Goal: Transaction & Acquisition: Obtain resource

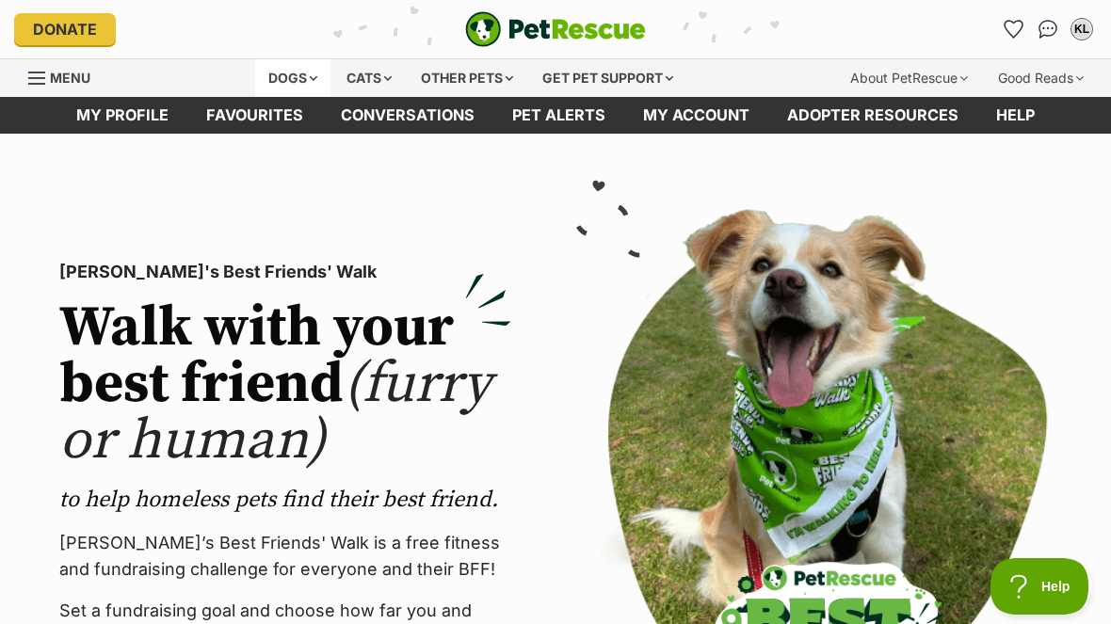
click at [279, 77] on div "Dogs" at bounding box center [292, 78] width 75 height 38
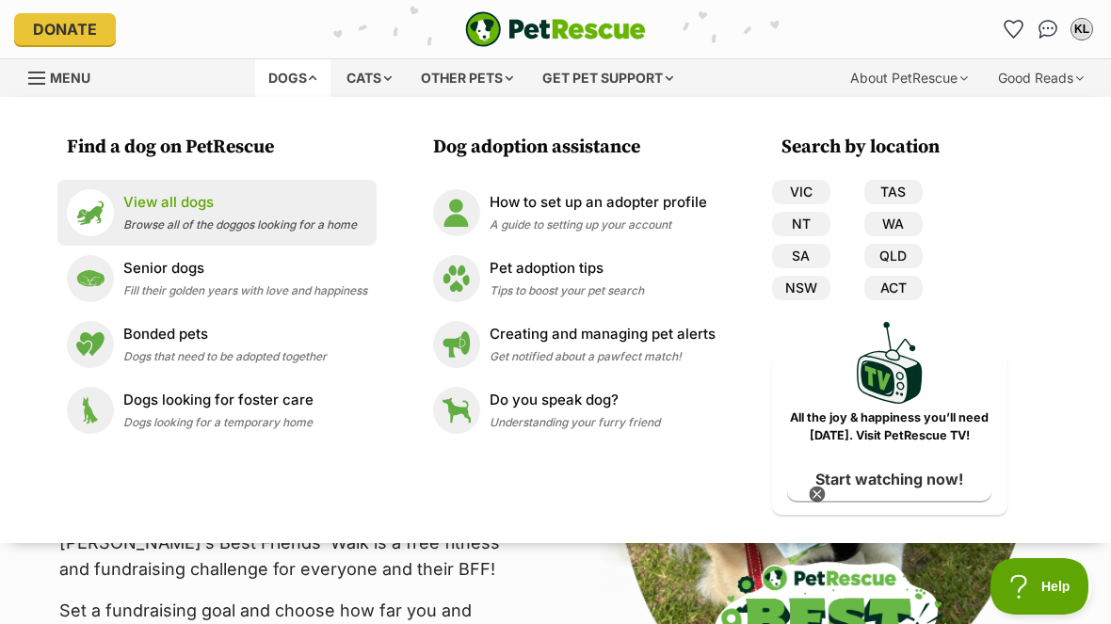
click at [142, 210] on p "View all dogs" at bounding box center [239, 203] width 233 height 22
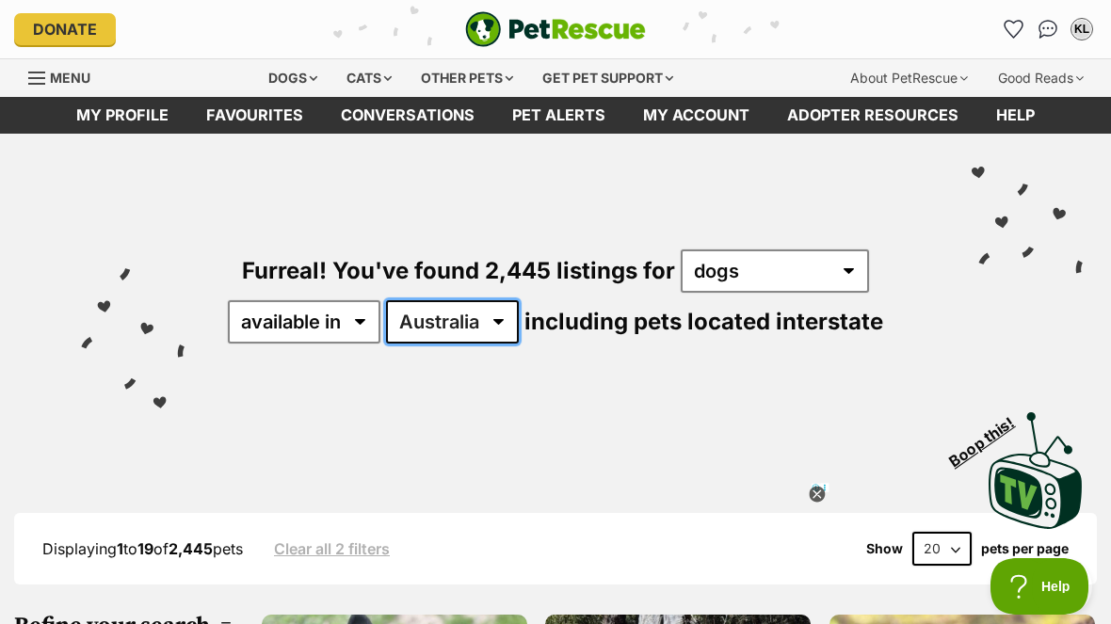
click at [497, 320] on select "Australia ACT NSW NT QLD SA TAS VIC WA" at bounding box center [452, 321] width 133 height 43
select select "NSW"
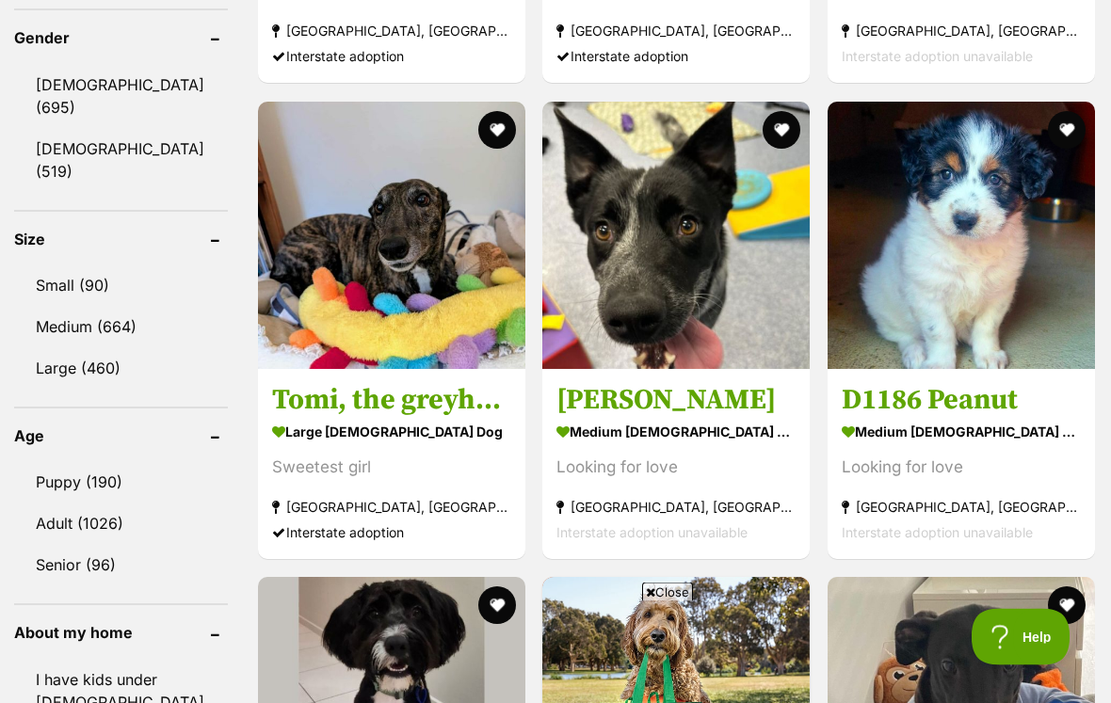
scroll to position [1640, 0]
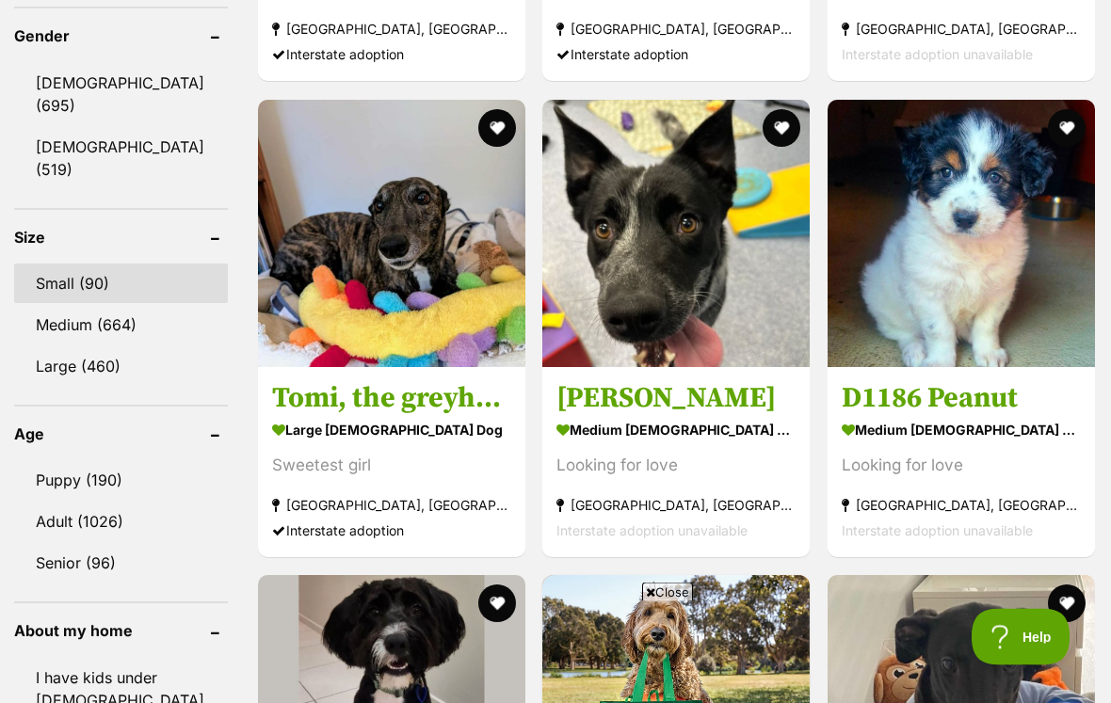
click at [64, 265] on link "Small (90)" at bounding box center [121, 285] width 214 height 40
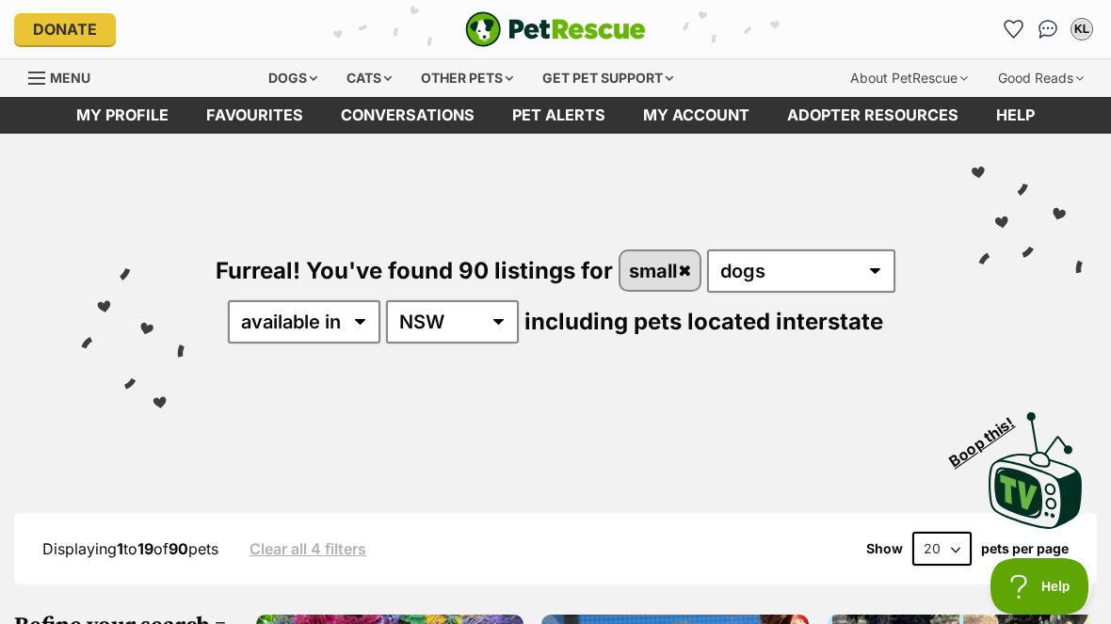
click at [948, 551] on select "20 40 60" at bounding box center [941, 549] width 59 height 34
select select "60"
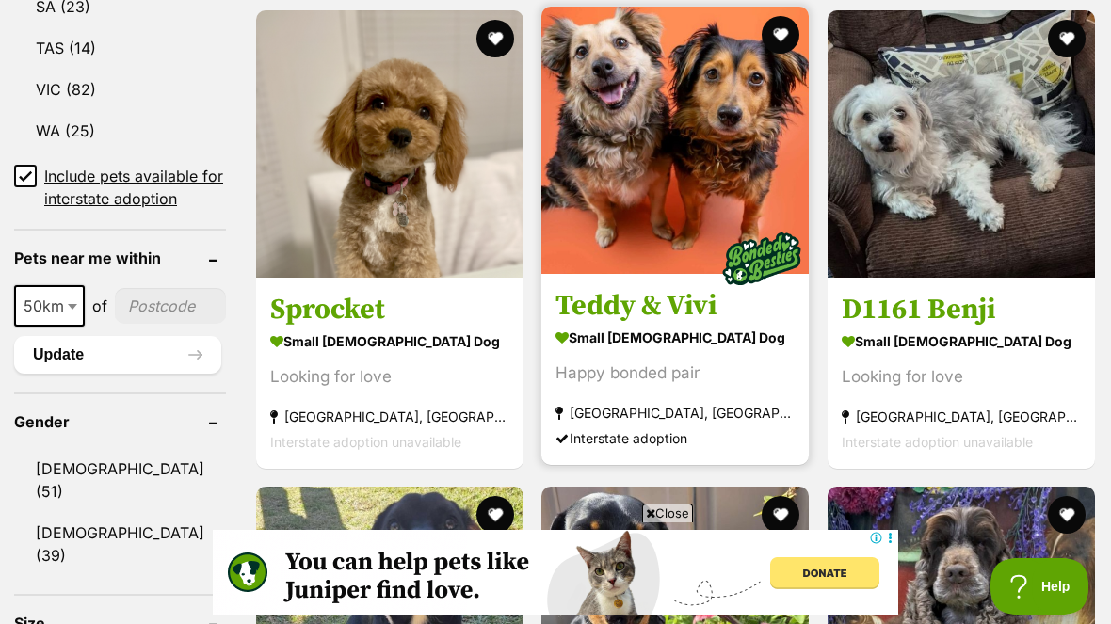
click at [620, 197] on img at bounding box center [674, 140] width 267 height 267
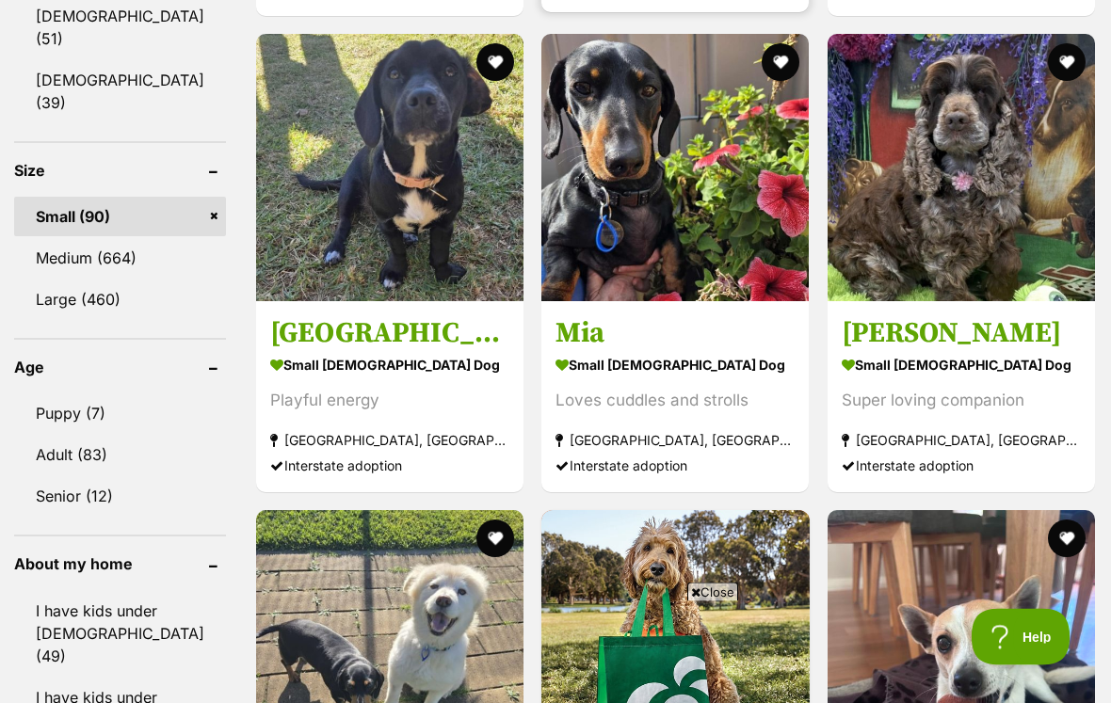
scroll to position [1708, 0]
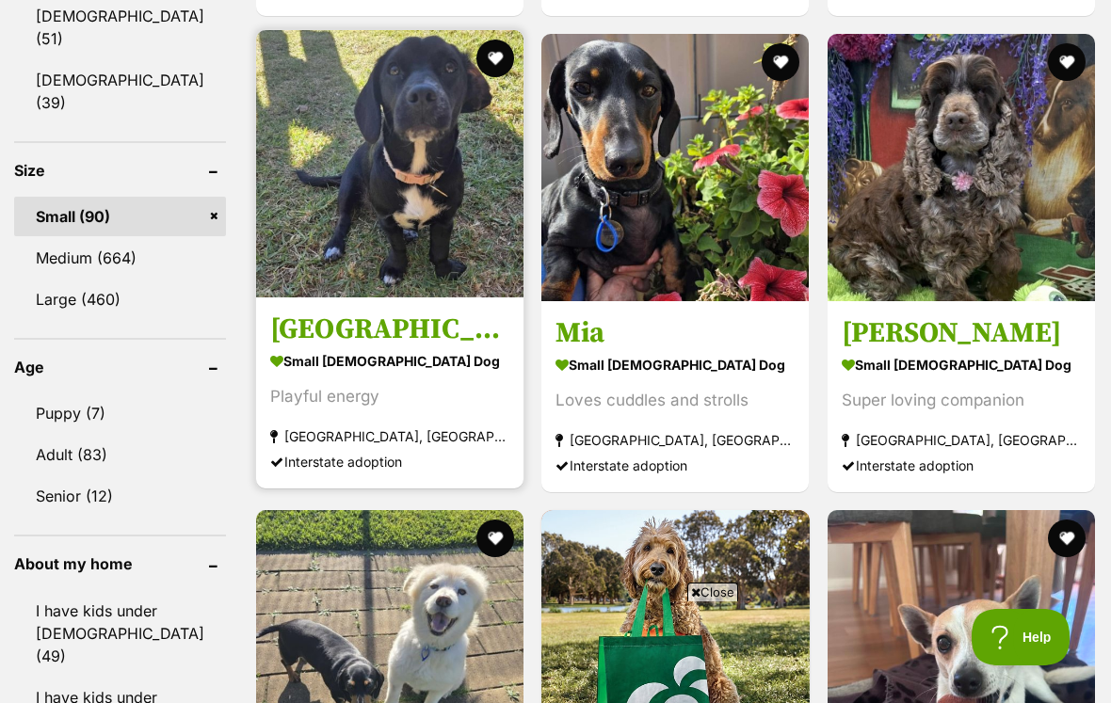
click at [321, 235] on img at bounding box center [389, 163] width 267 height 267
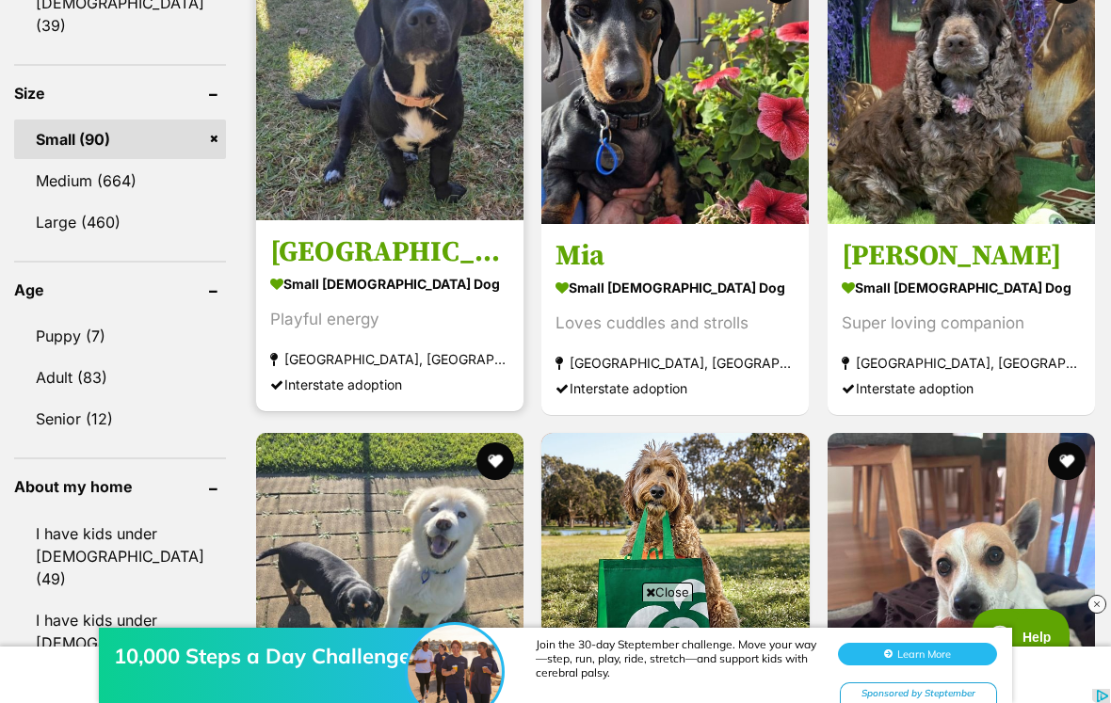
scroll to position [0, 0]
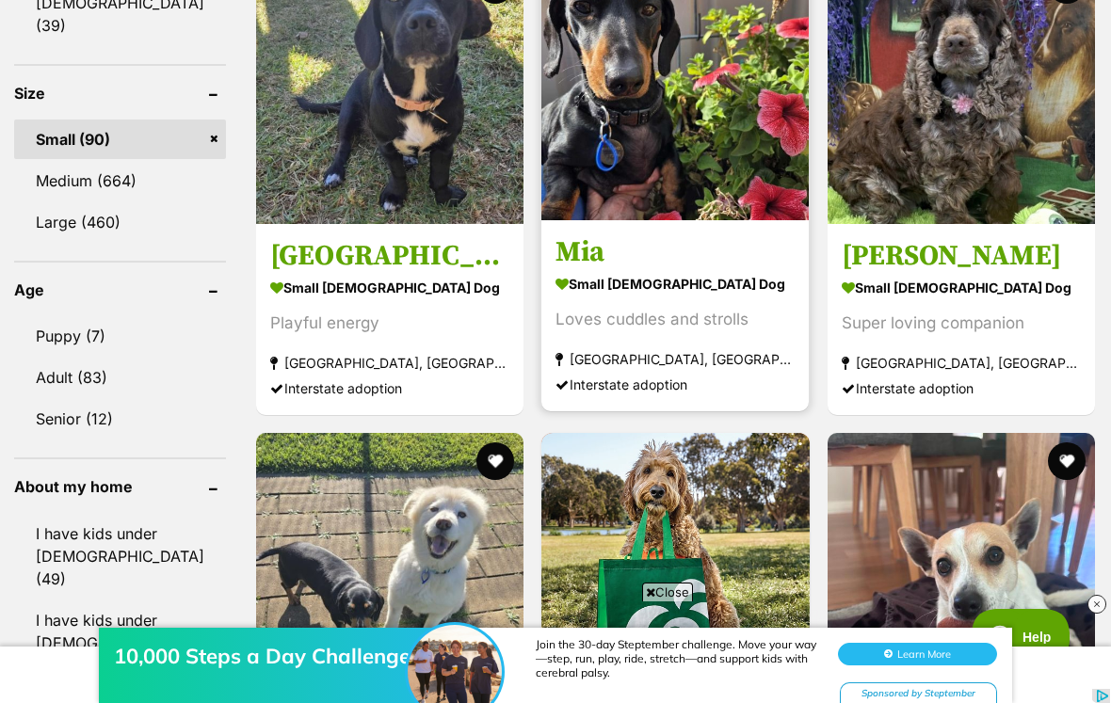
click at [598, 173] on img at bounding box center [674, 86] width 267 height 267
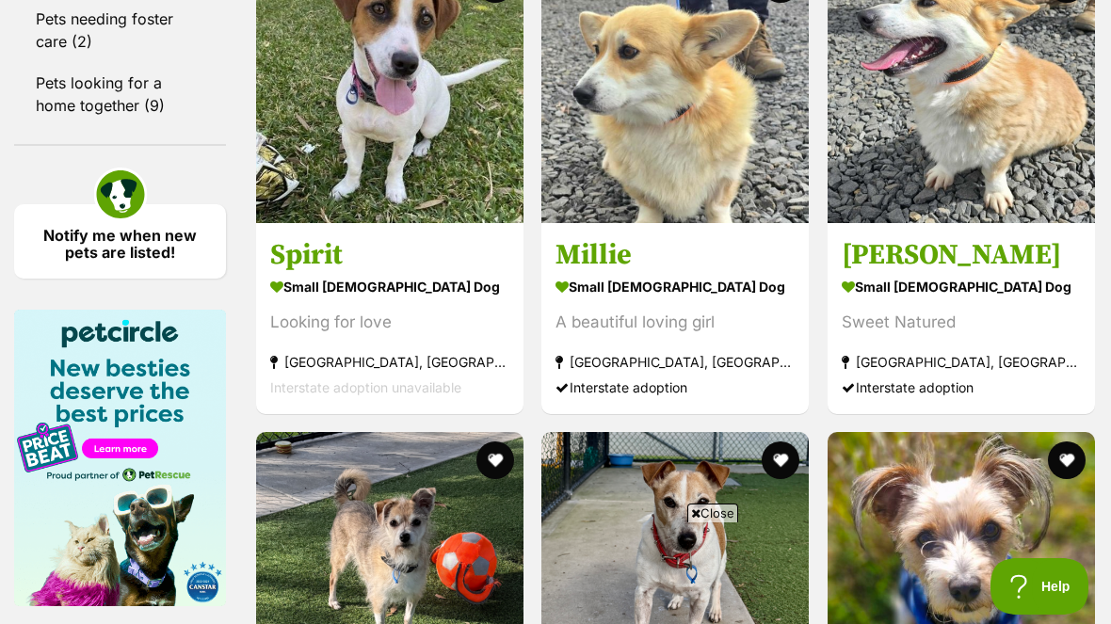
scroll to position [2737, 0]
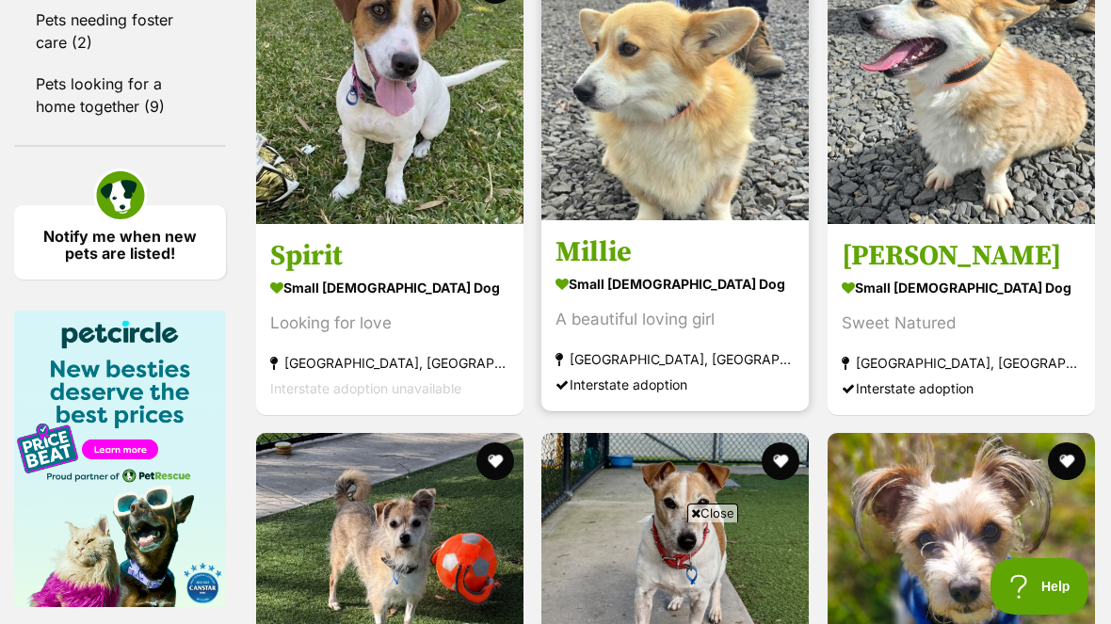
click at [621, 157] on img at bounding box center [674, 86] width 267 height 267
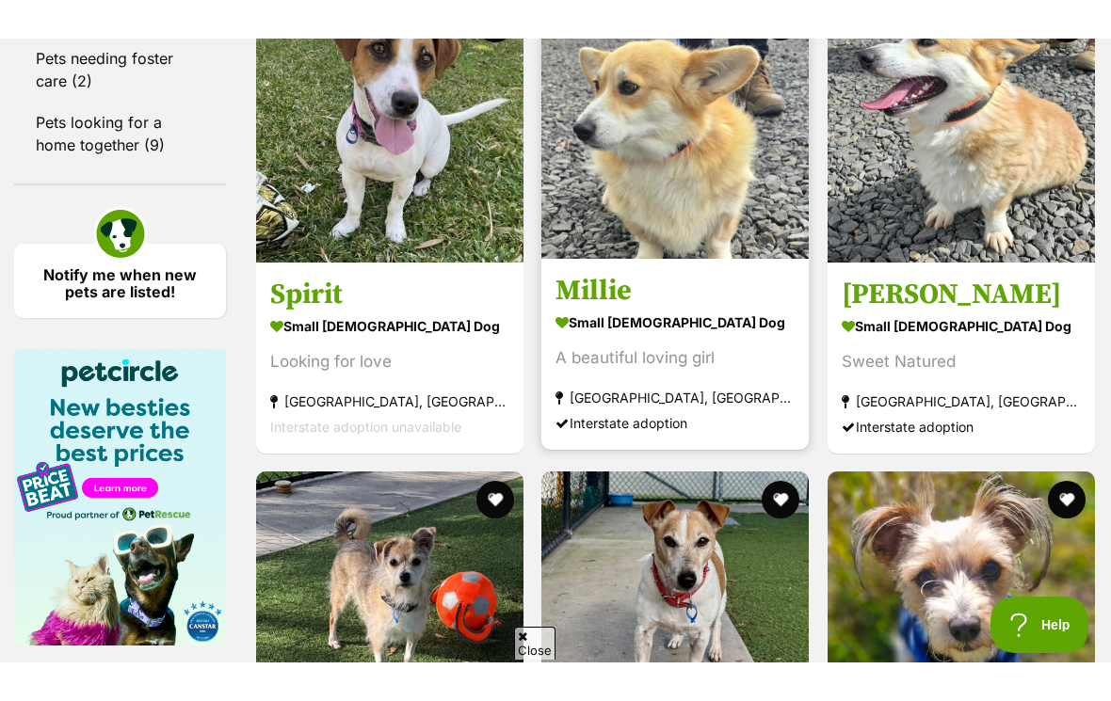
scroll to position [0, 0]
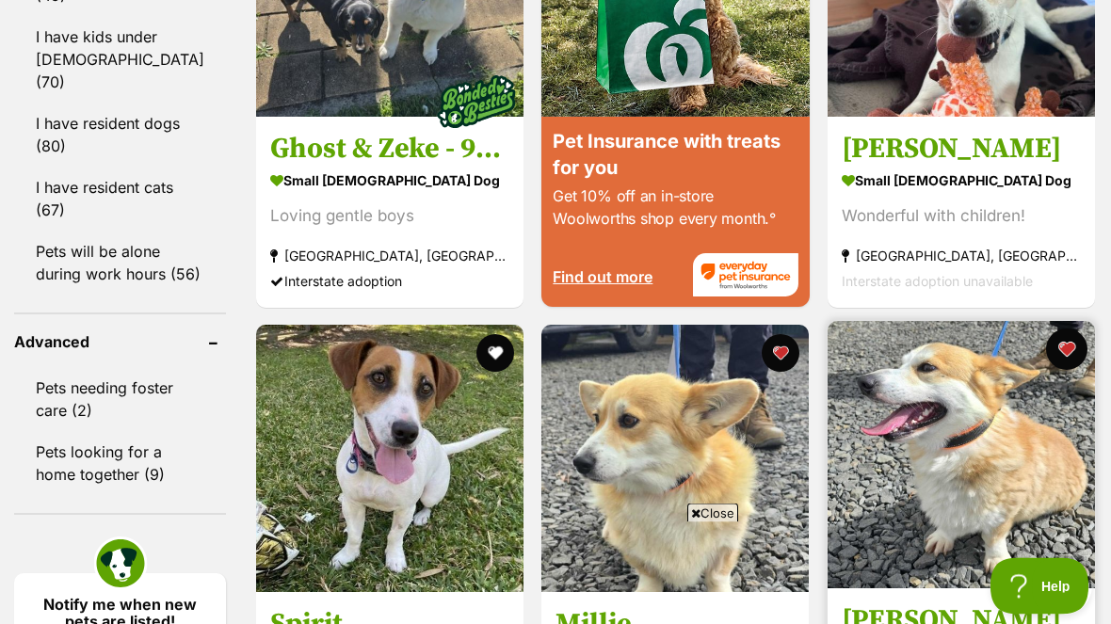
scroll to position [2347, 0]
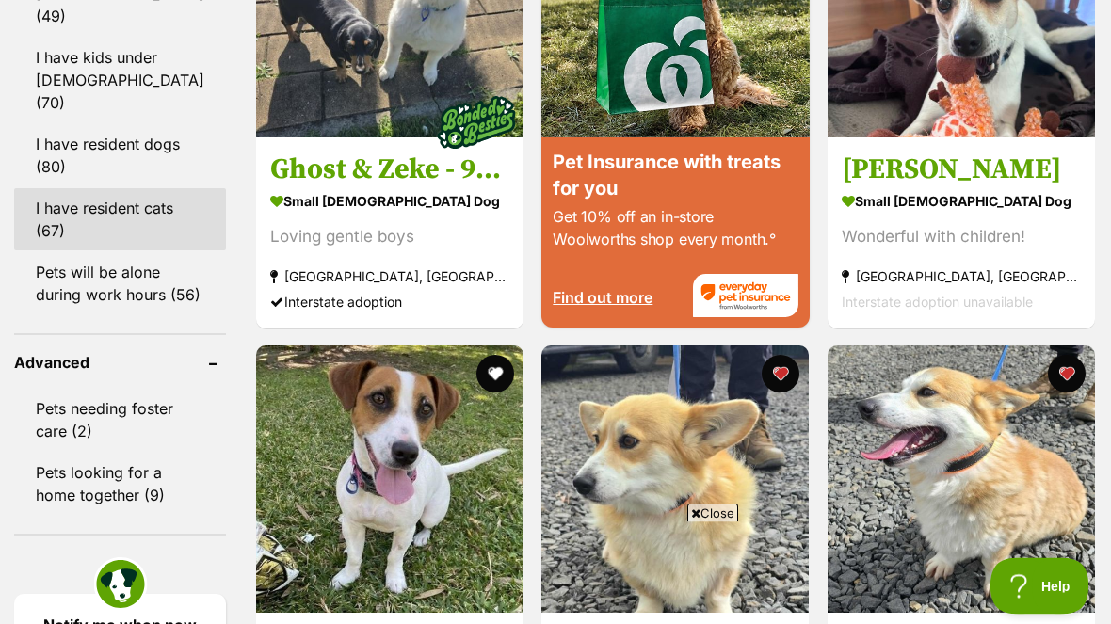
click at [68, 189] on link "I have resident cats (67)" at bounding box center [120, 220] width 212 height 62
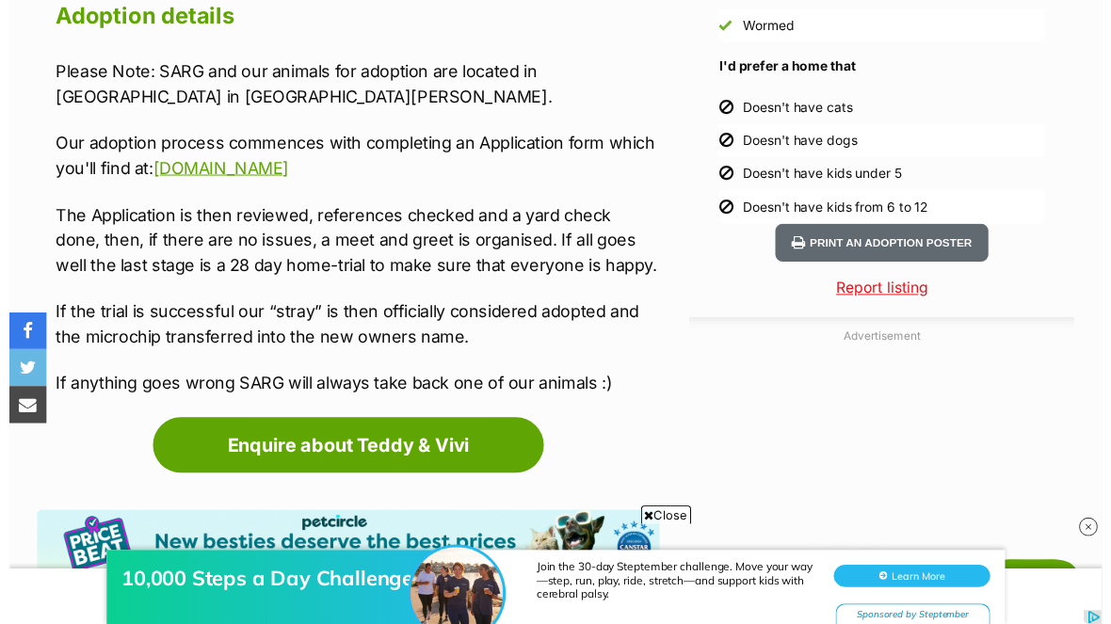
scroll to position [1878, 0]
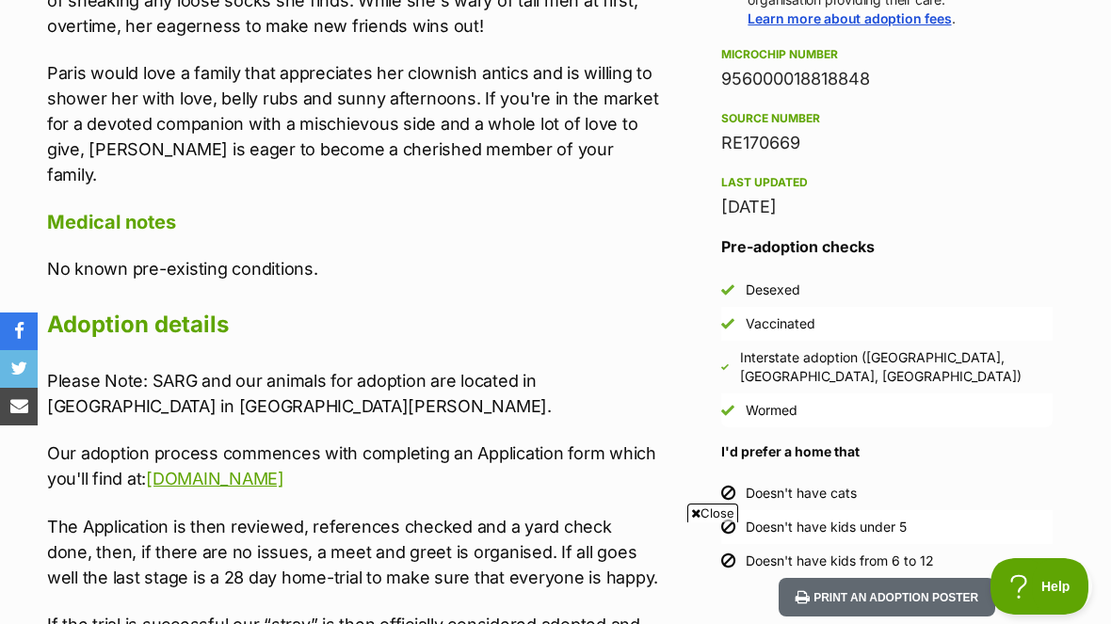
scroll to position [1481, 0]
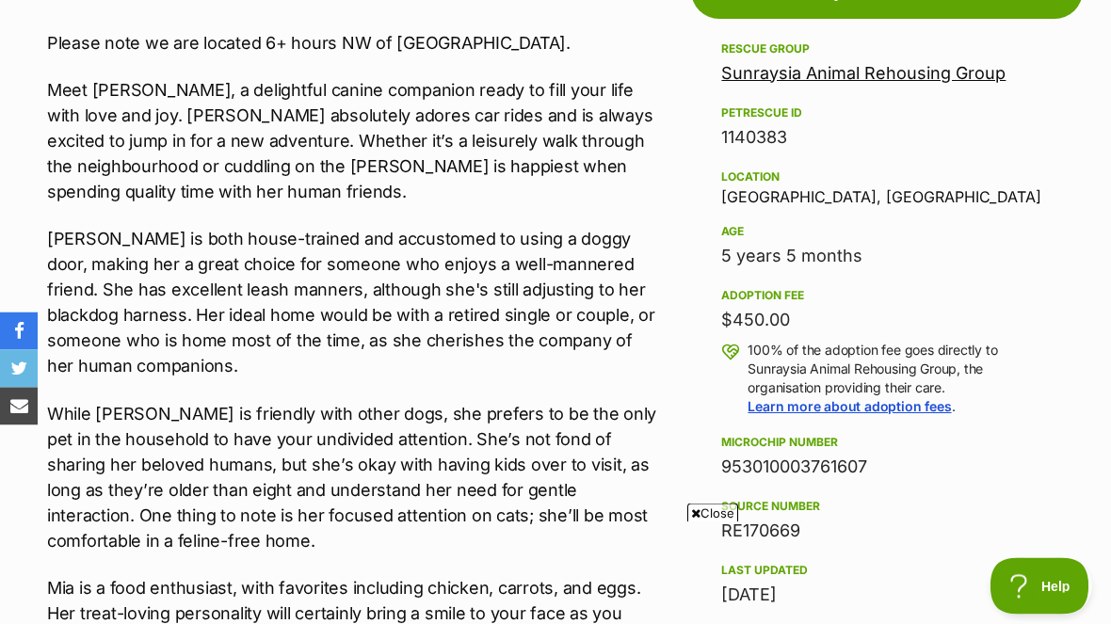
scroll to position [1088, 0]
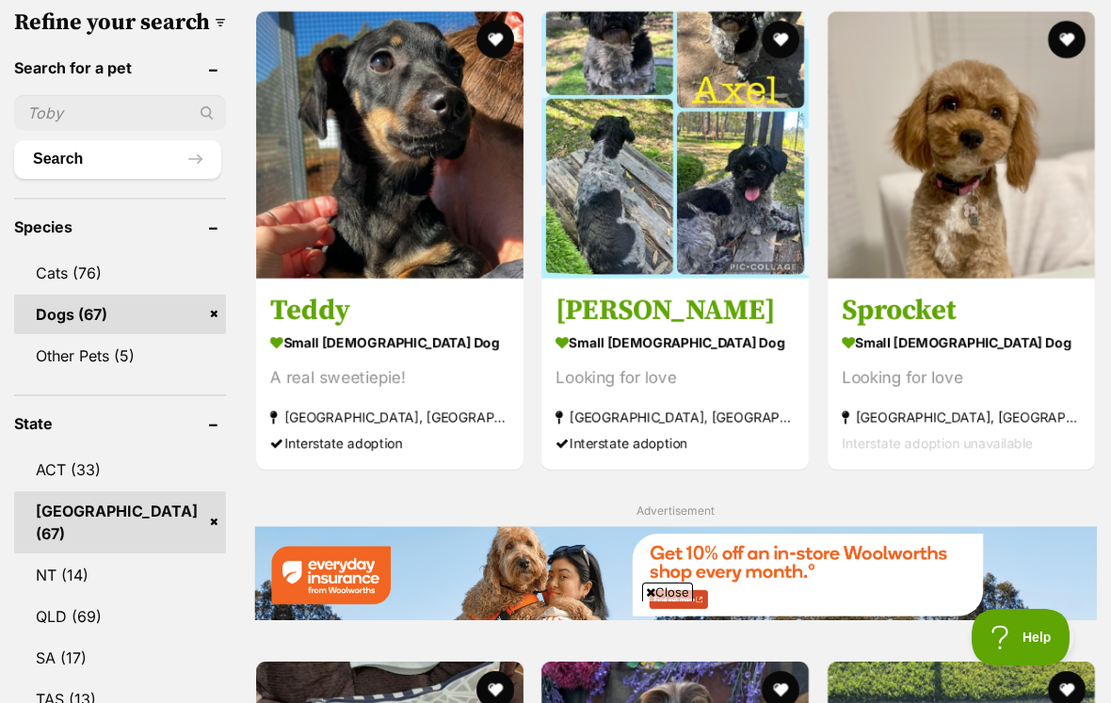
scroll to position [691, 0]
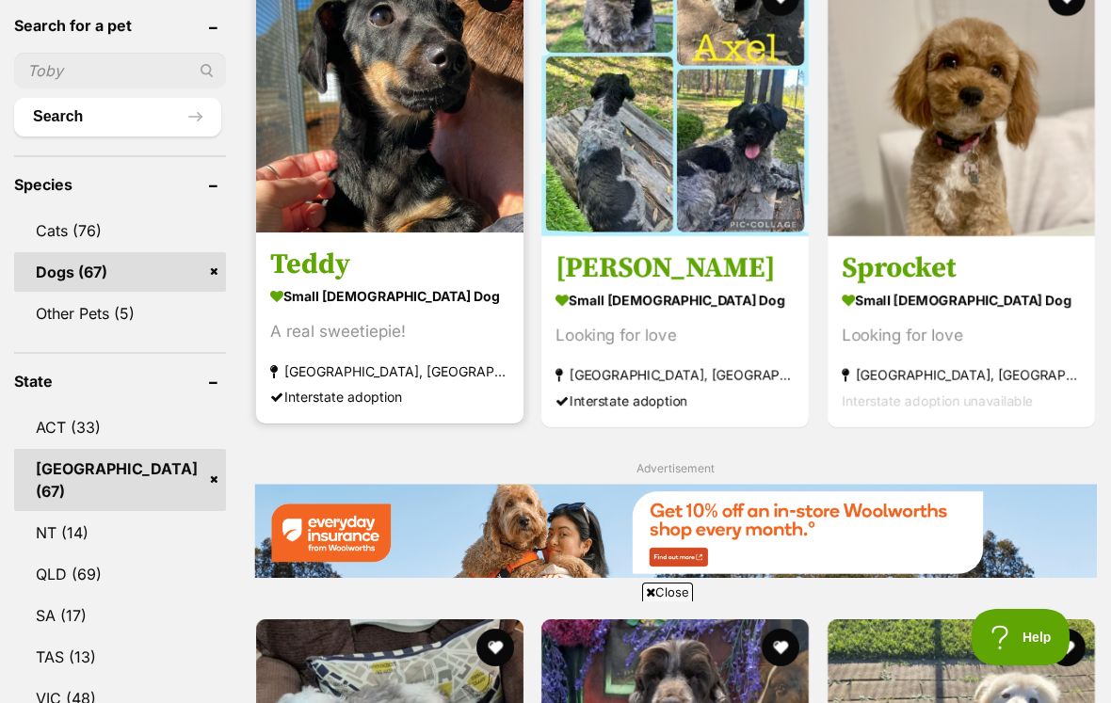
click at [310, 154] on img at bounding box center [389, 98] width 267 height 267
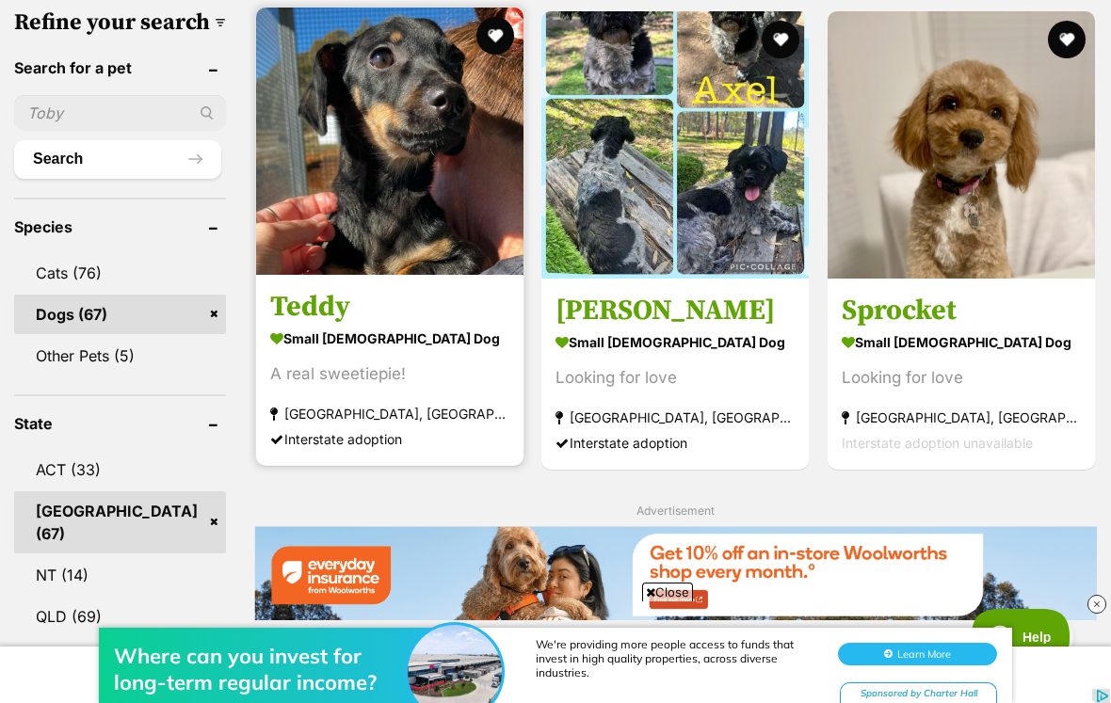
scroll to position [0, 0]
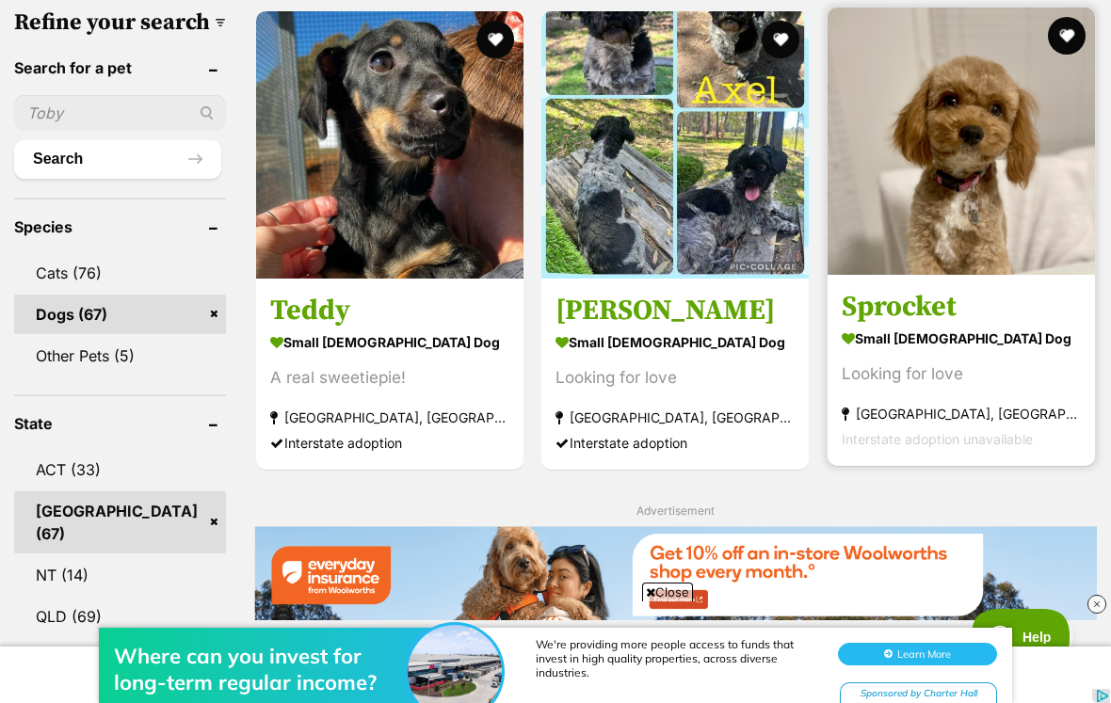
click at [940, 185] on img at bounding box center [960, 141] width 267 height 267
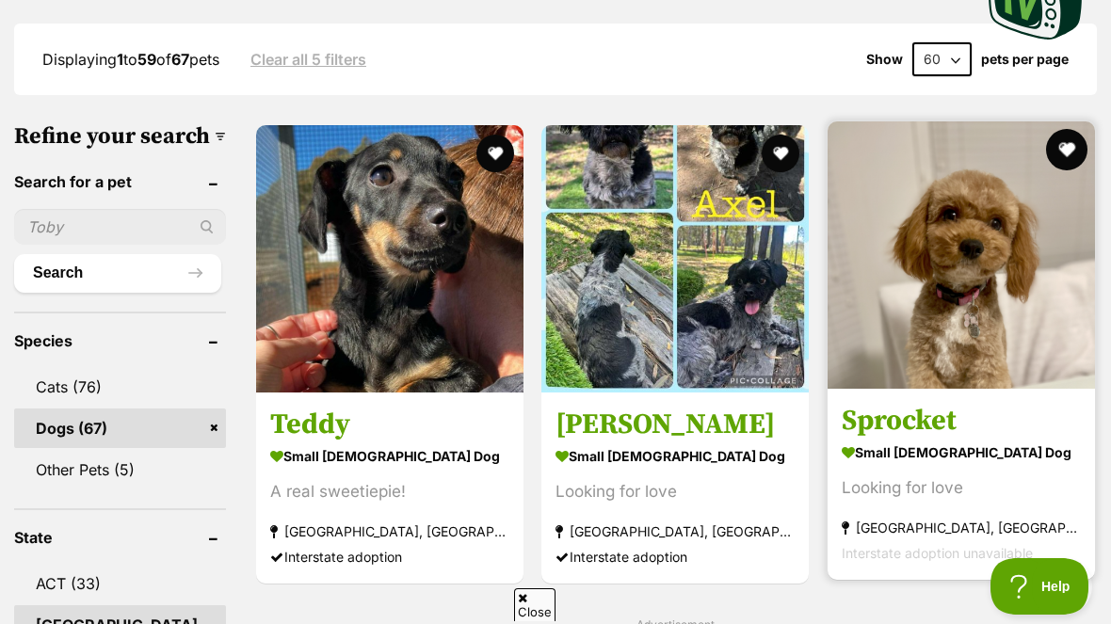
click at [1056, 153] on button "favourite" at bounding box center [1066, 149] width 41 height 41
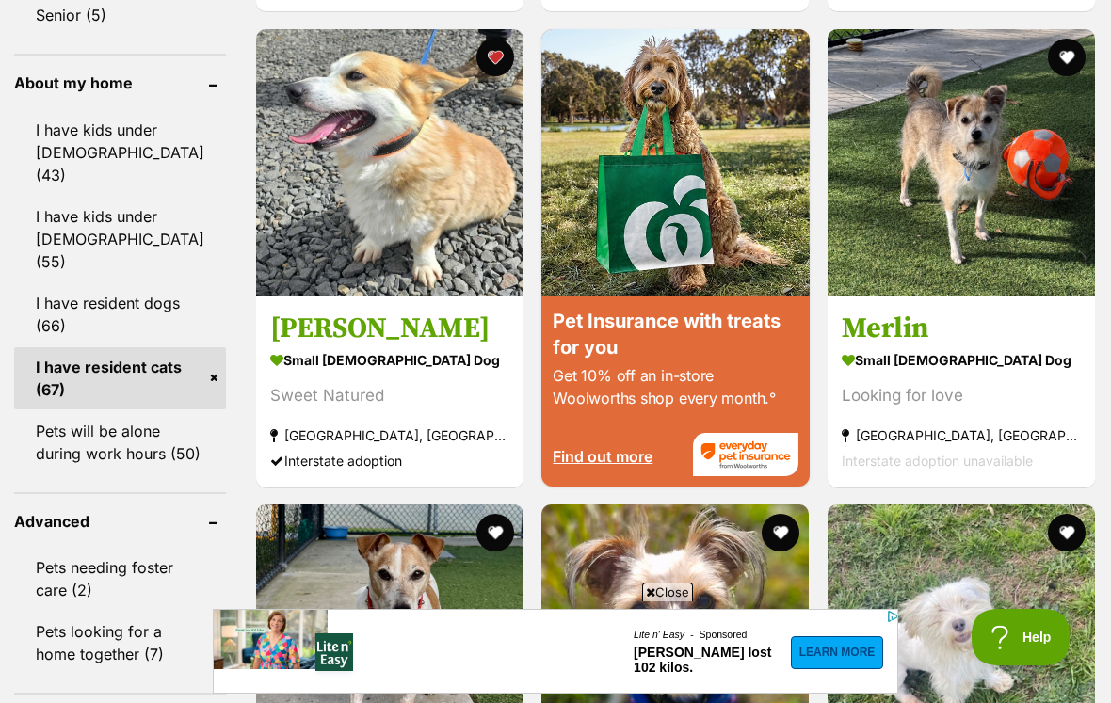
scroll to position [2235, 0]
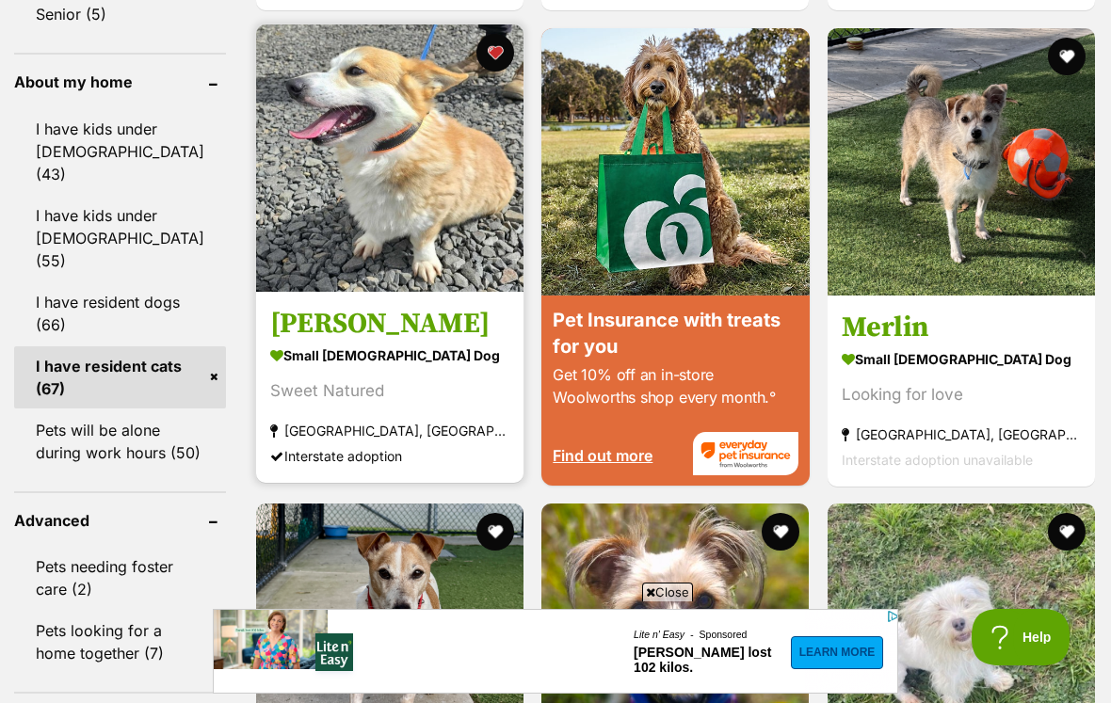
click at [320, 206] on img at bounding box center [389, 157] width 267 height 267
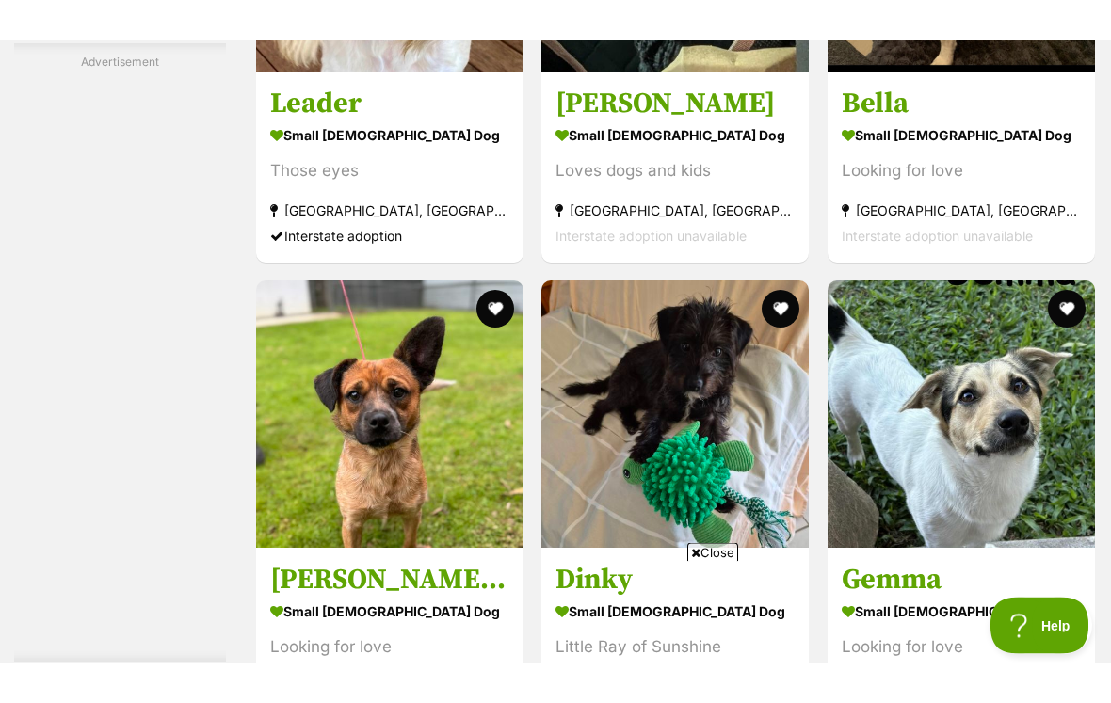
scroll to position [8131, 0]
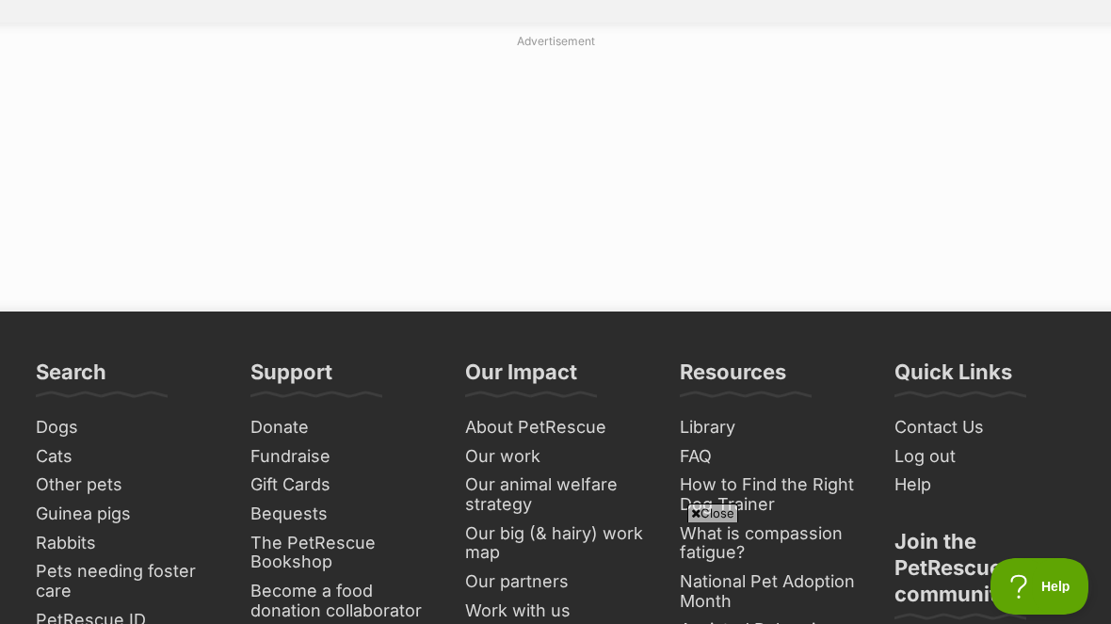
scroll to position [10441, 0]
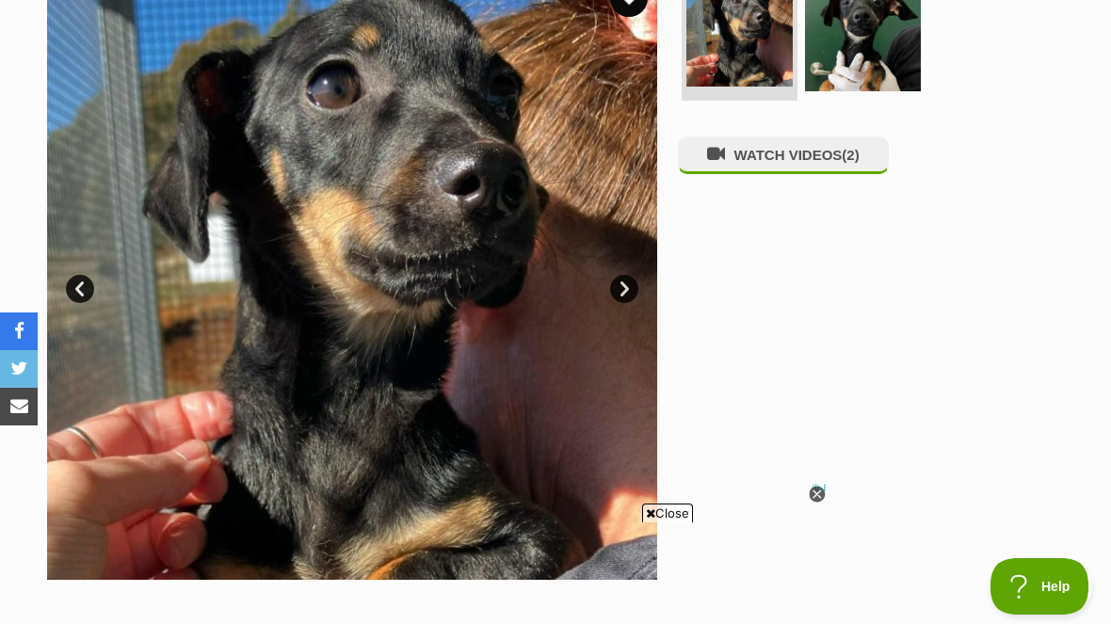
scroll to position [381, 0]
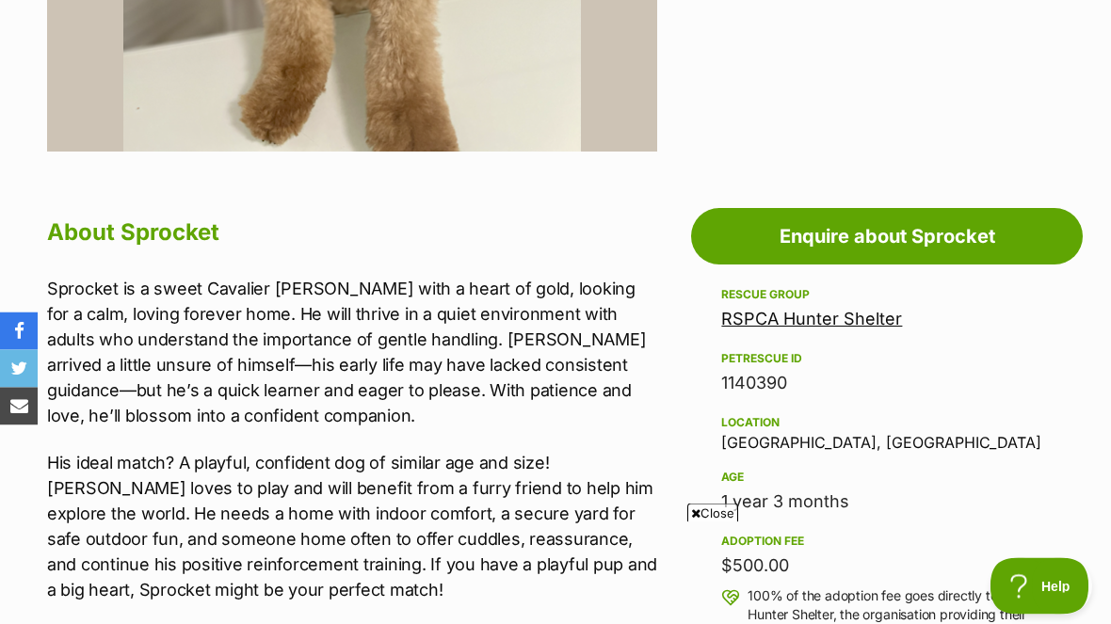
scroll to position [812, 0]
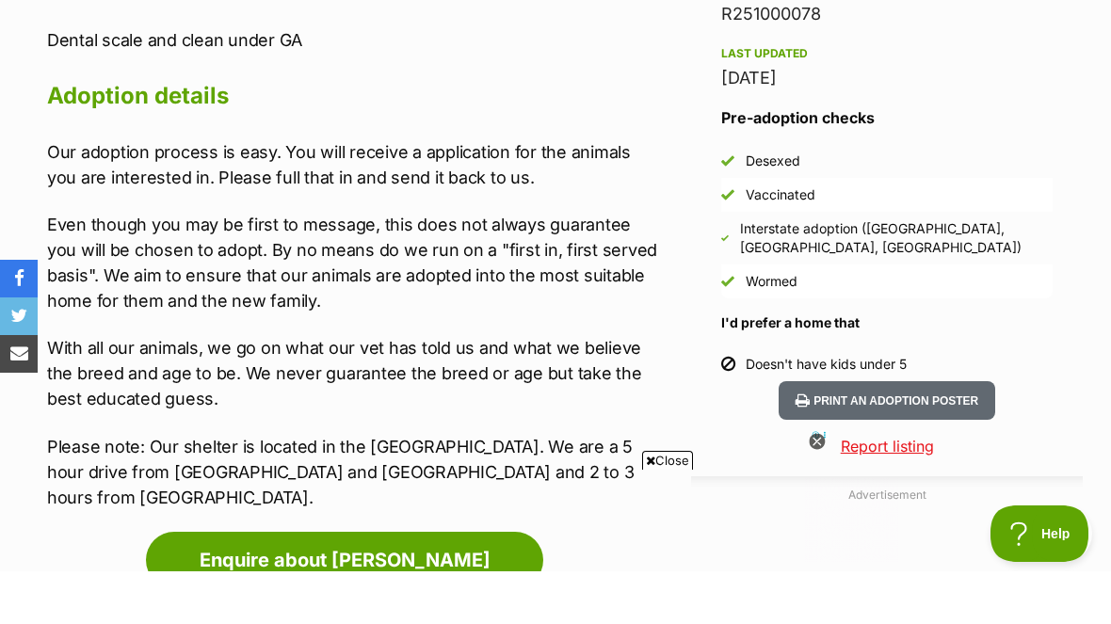
scroll to position [1767, 0]
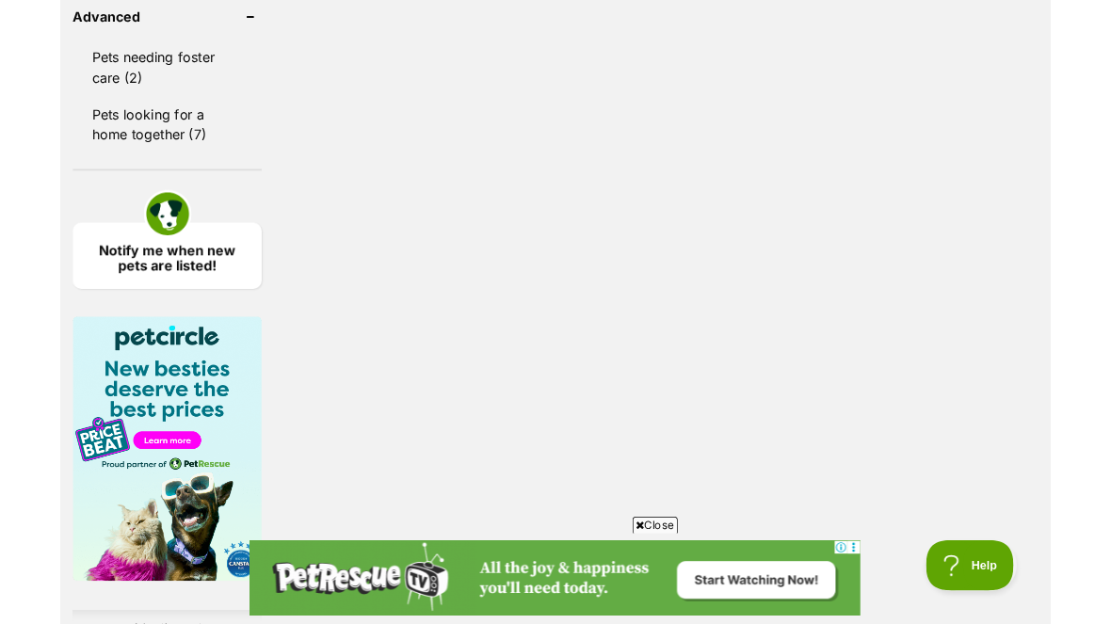
scroll to position [2687, 0]
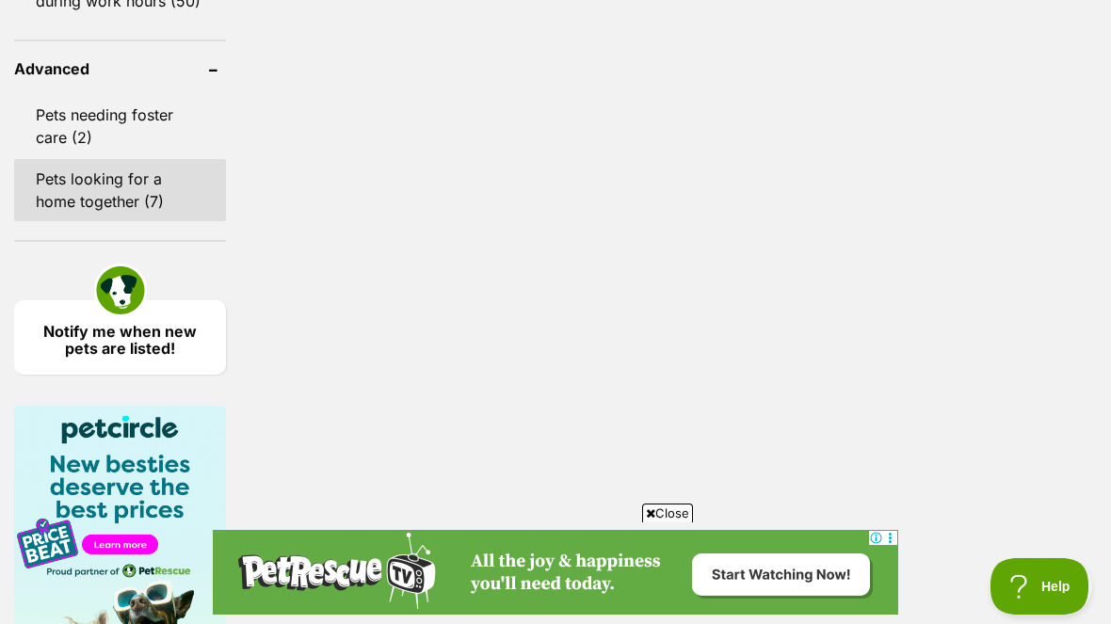
click at [61, 159] on link "Pets looking for a home together (7)" at bounding box center [120, 190] width 212 height 62
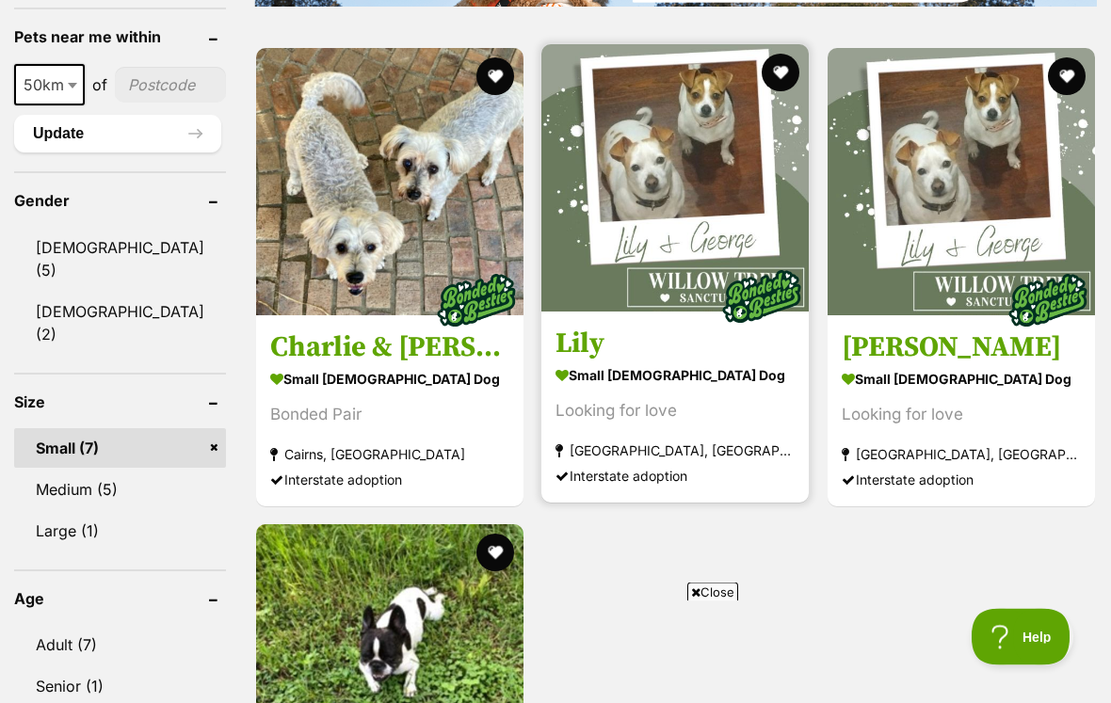
scroll to position [1438, 0]
click at [638, 199] on img at bounding box center [674, 177] width 267 height 267
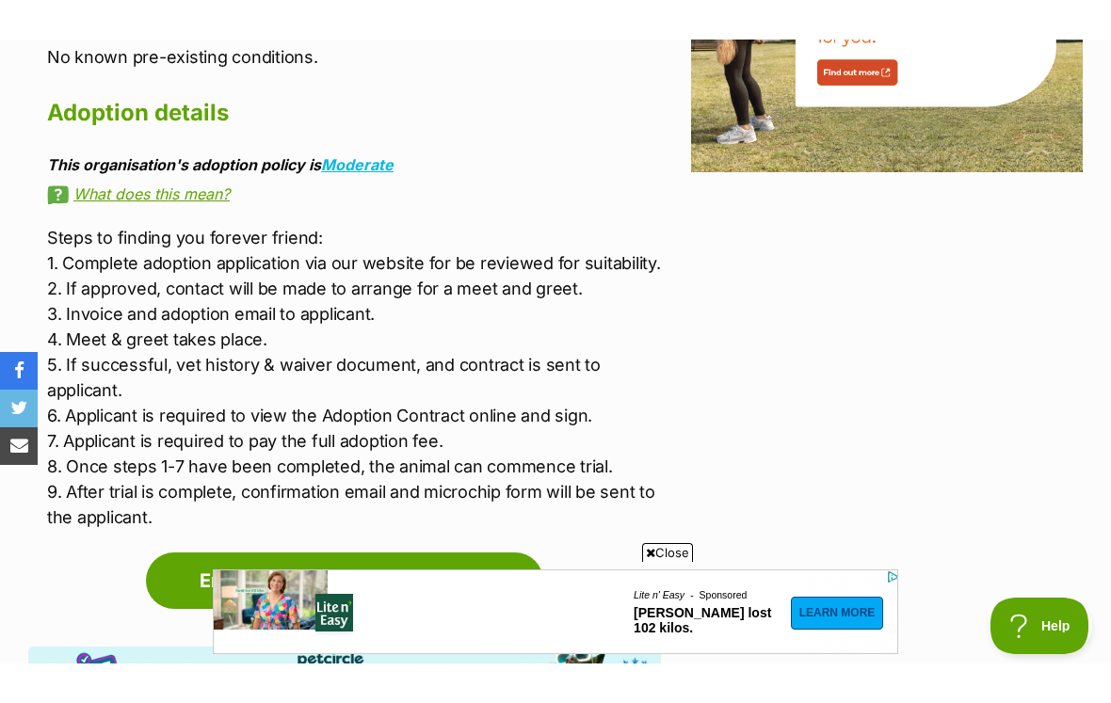
scroll to position [2586, 0]
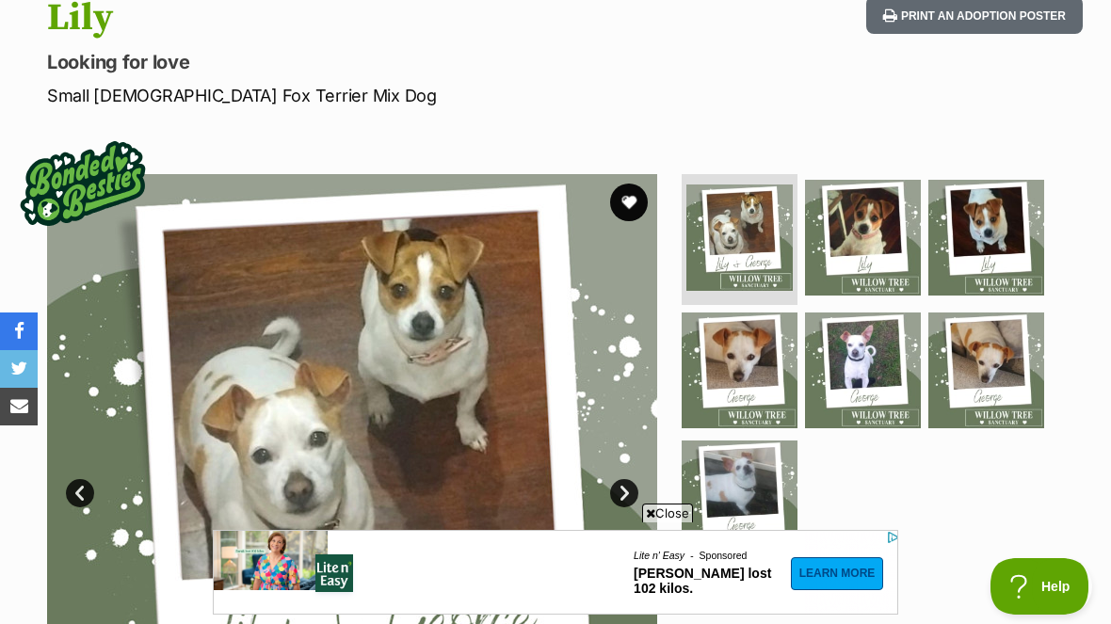
scroll to position [211, 0]
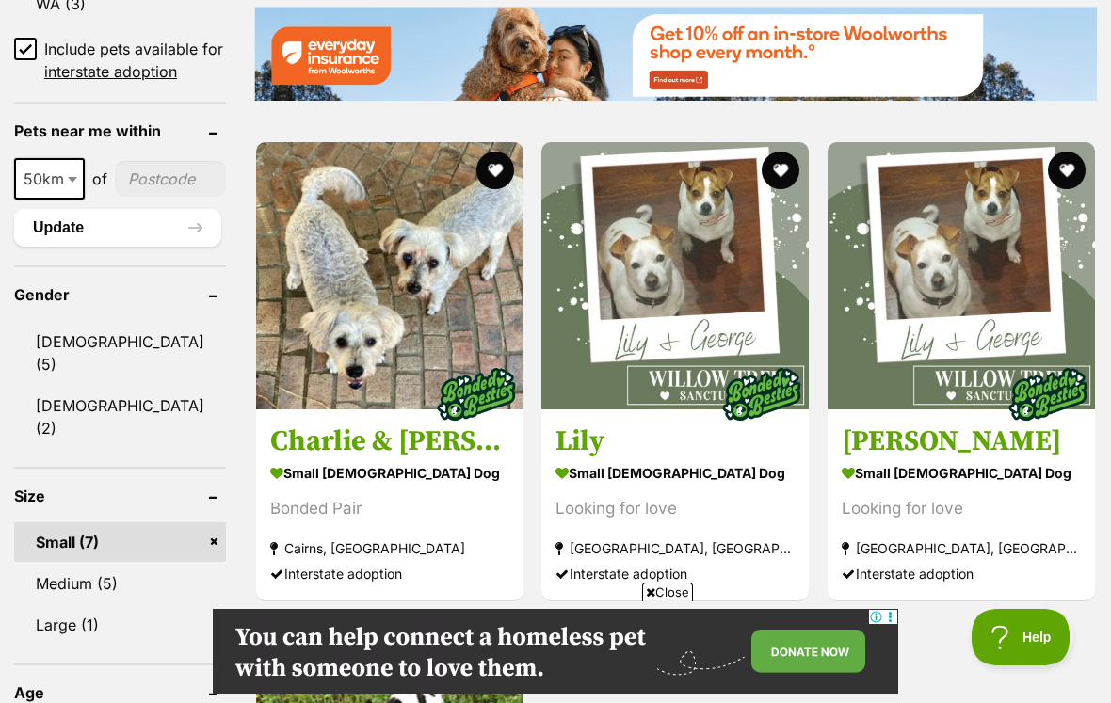
scroll to position [1416, 0]
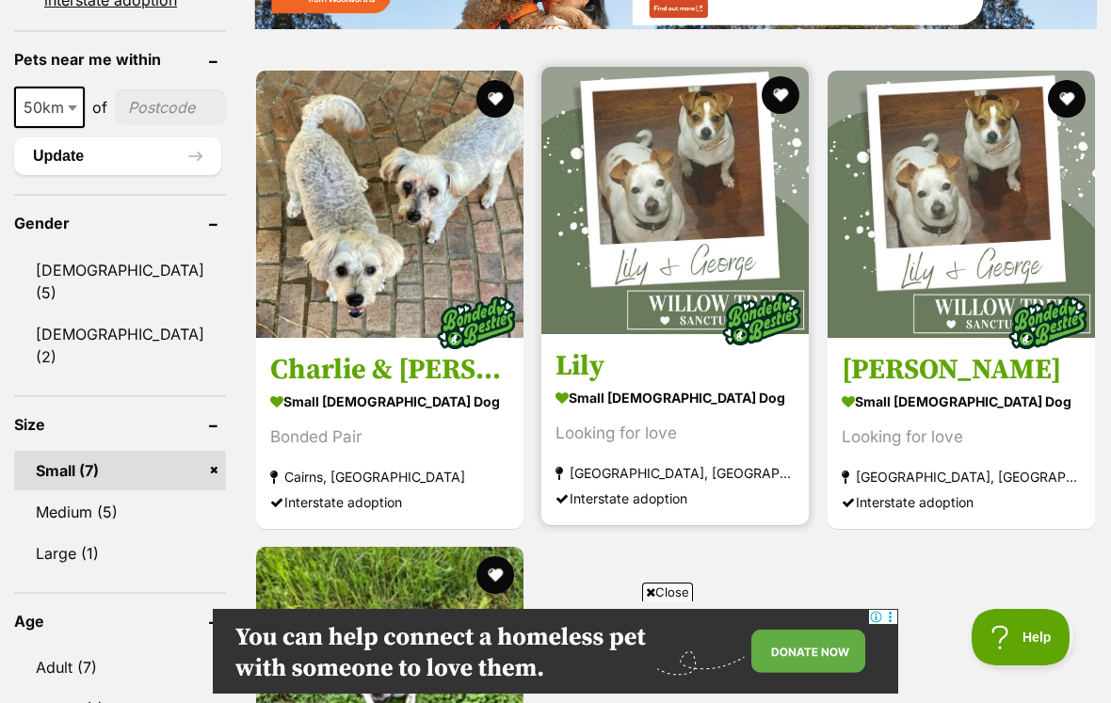
click at [628, 213] on img at bounding box center [674, 200] width 267 height 267
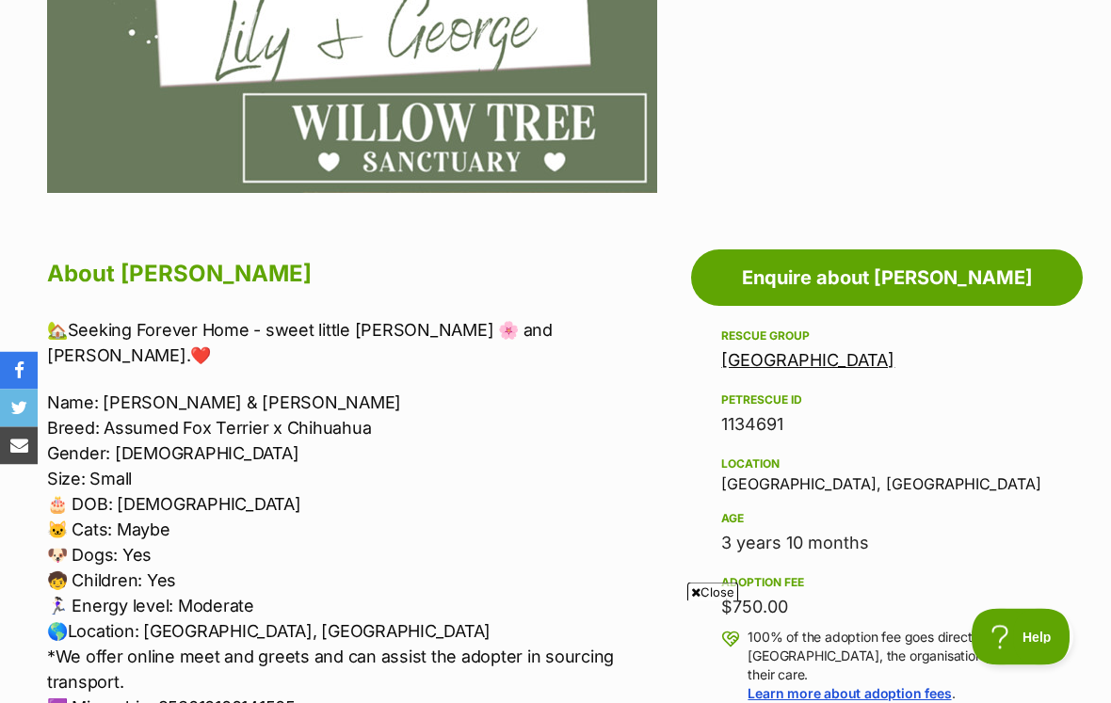
scroll to position [825, 0]
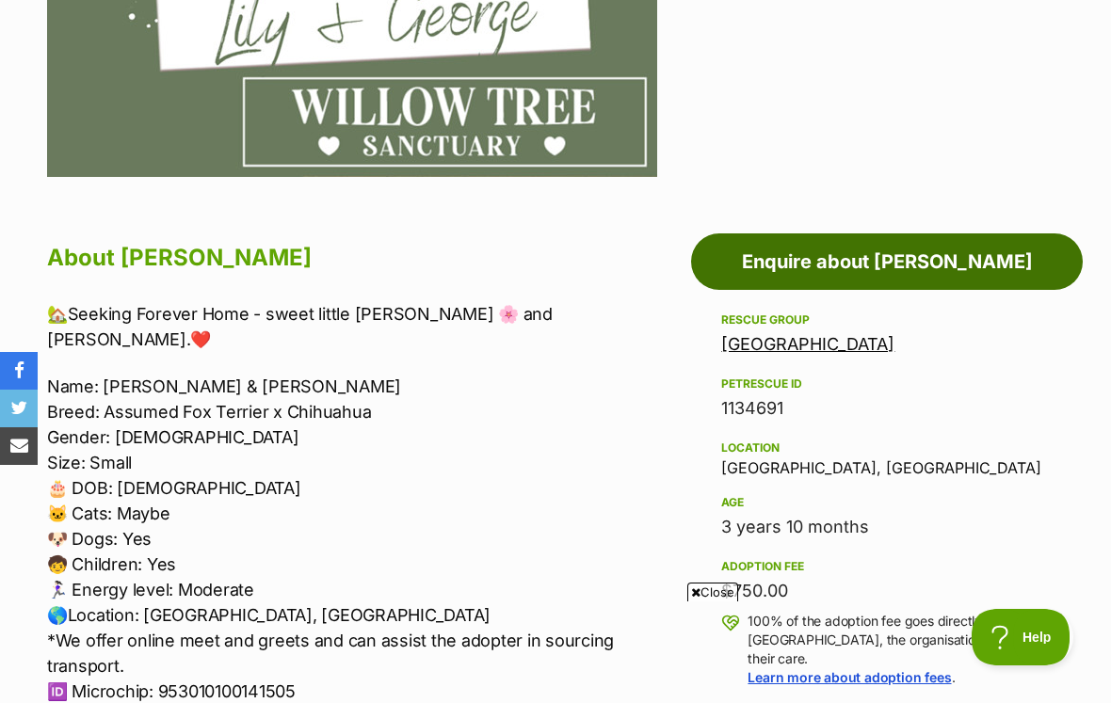
click at [833, 270] on link "Enquire about [PERSON_NAME]" at bounding box center [887, 261] width 392 height 56
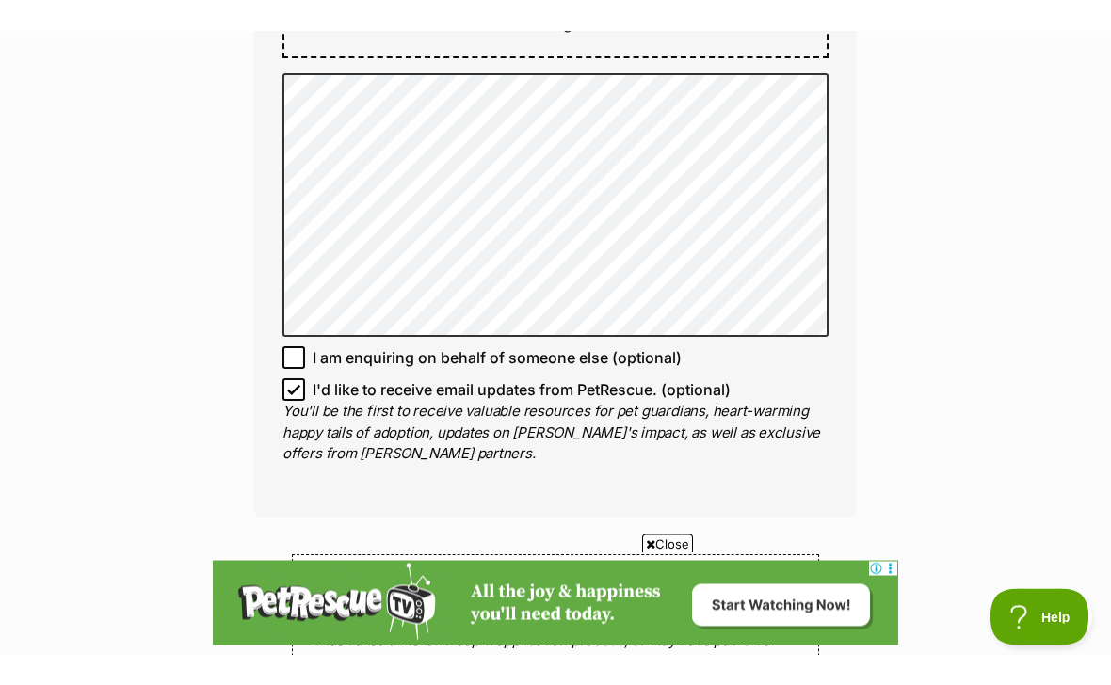
scroll to position [1354, 0]
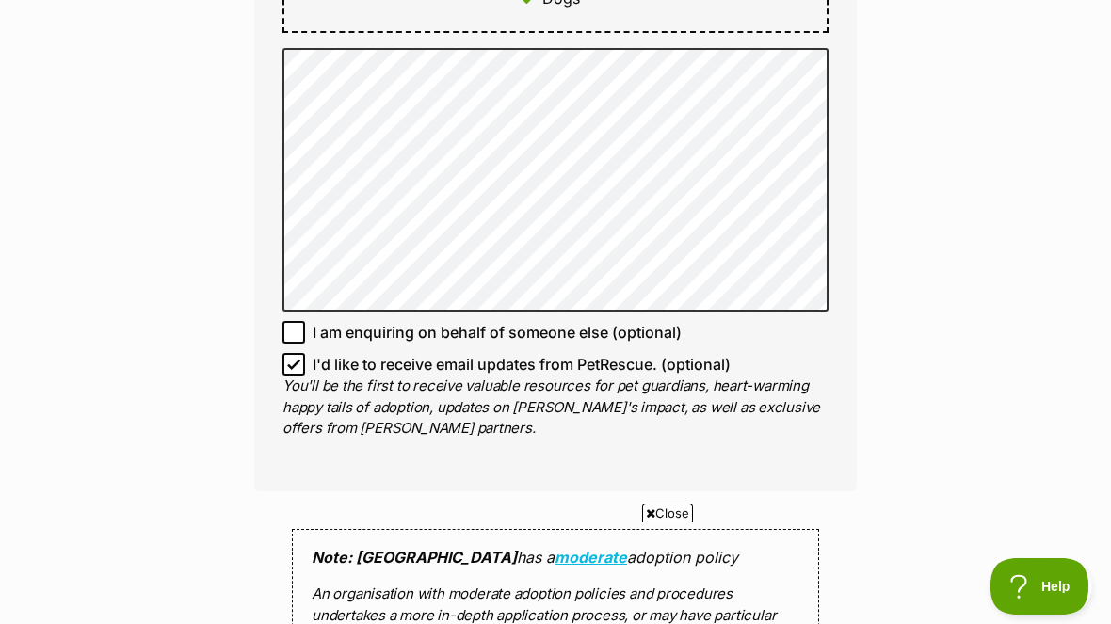
click at [150, 97] on div "Enquire about Lily Want to increase your chances of a successful enquiry? Updat…" at bounding box center [555, 82] width 1111 height 2529
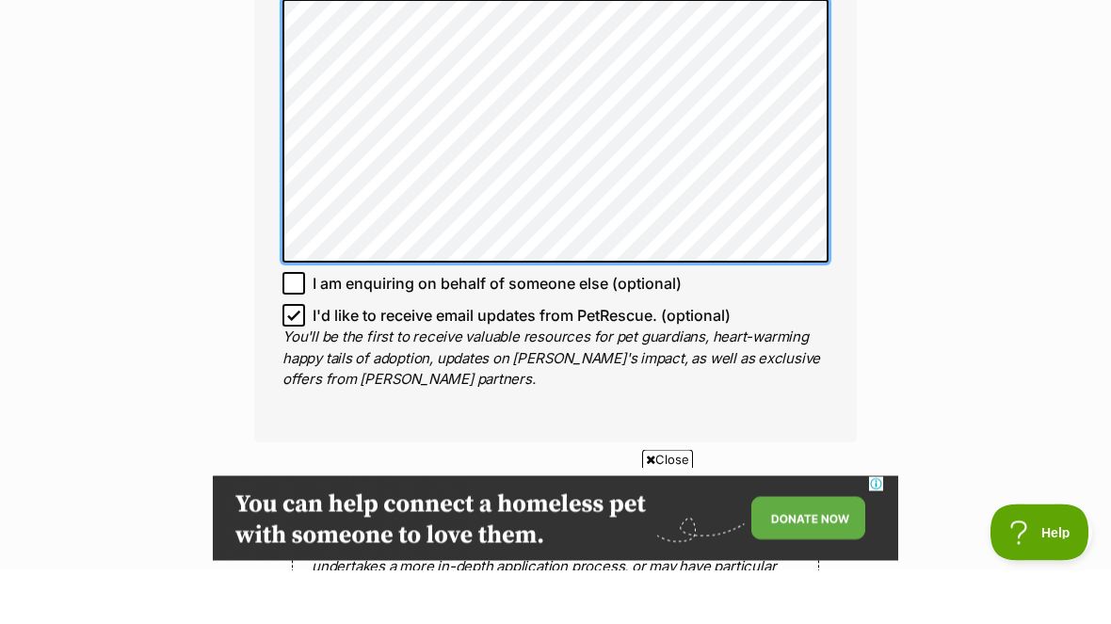
scroll to position [0, 0]
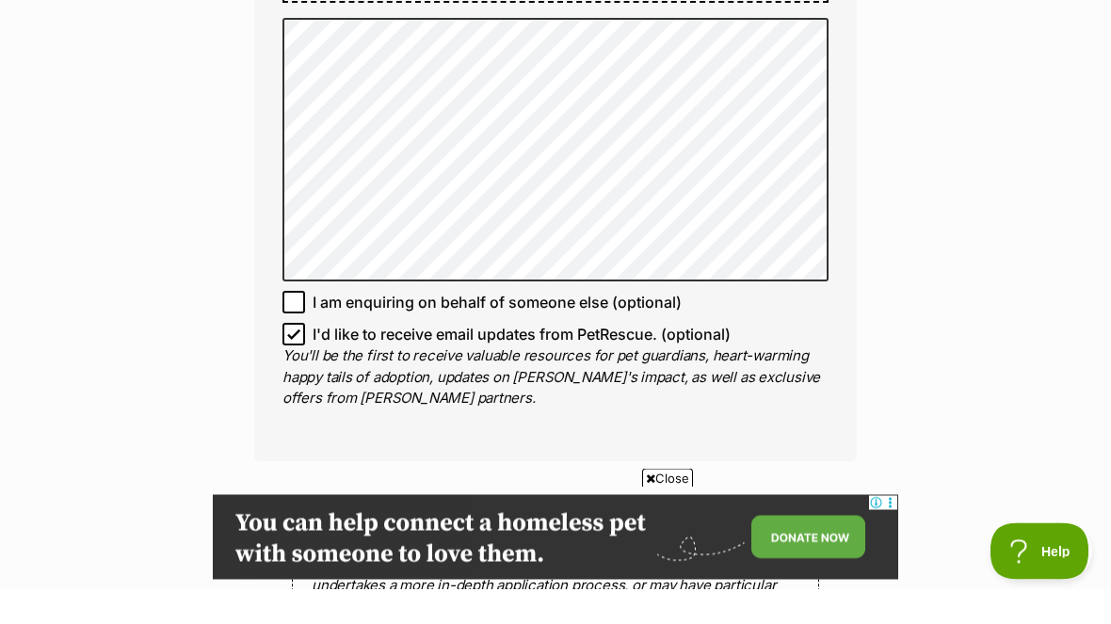
click at [105, 89] on div "Enquire about Lily Want to increase your chances of a successful enquiry? Updat…" at bounding box center [555, 87] width 1111 height 2529
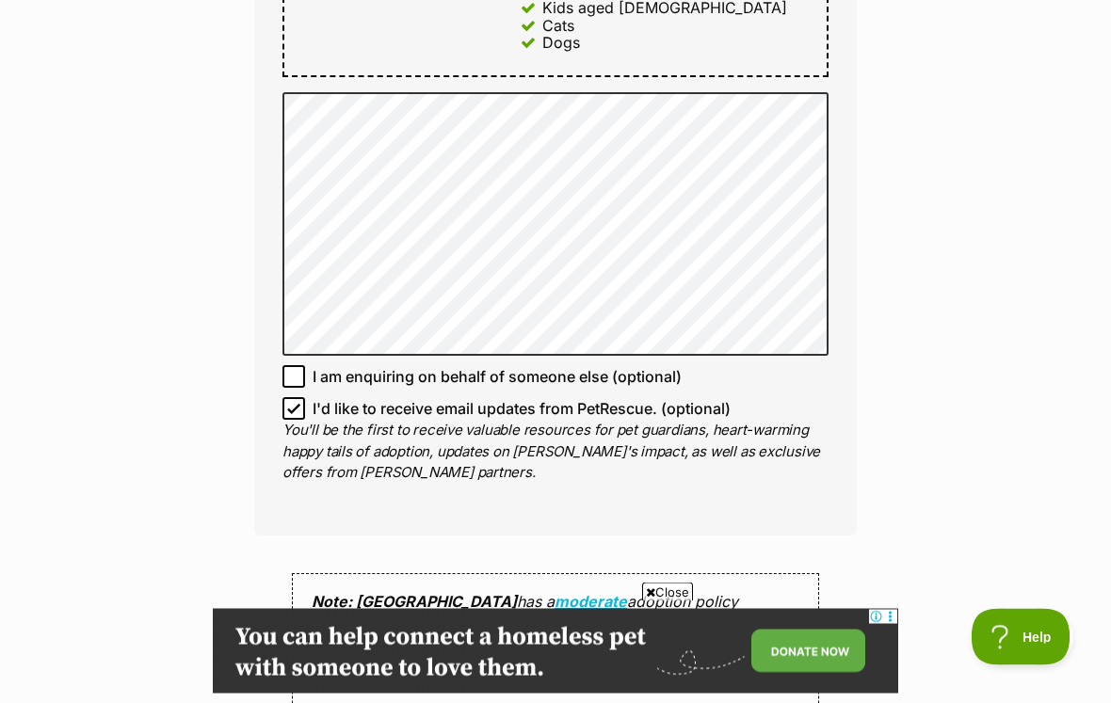
scroll to position [1314, 0]
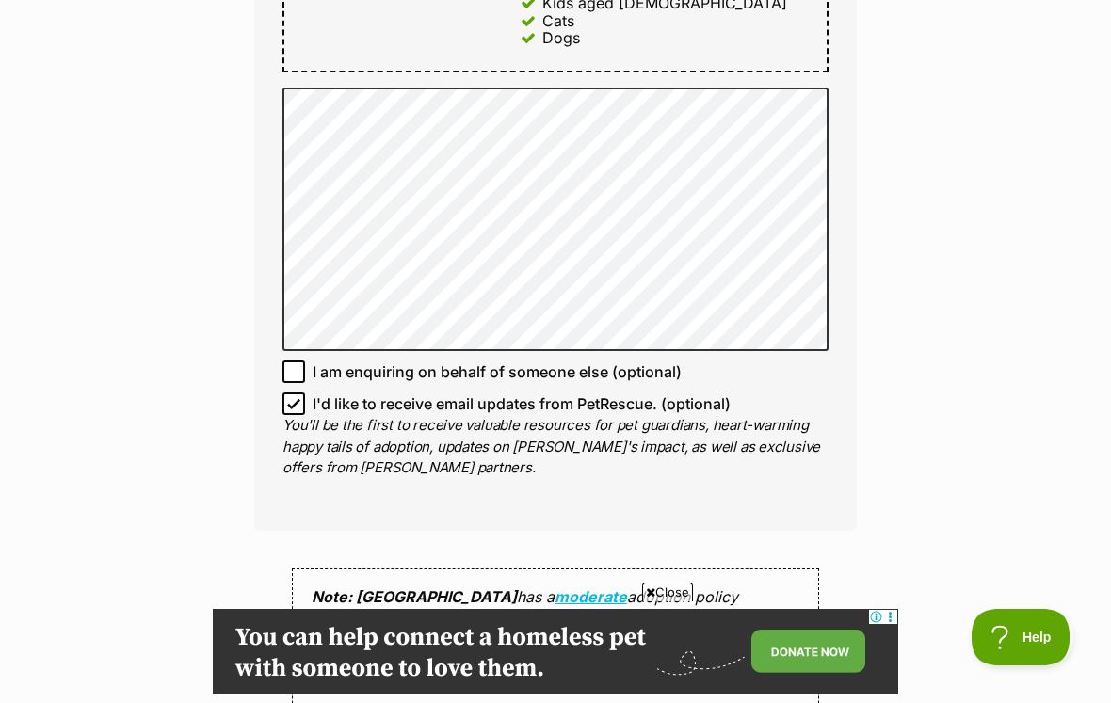
click at [930, 136] on div "Enquire about Lily Want to increase your chances of a successful enquiry? Updat…" at bounding box center [555, 121] width 1111 height 2529
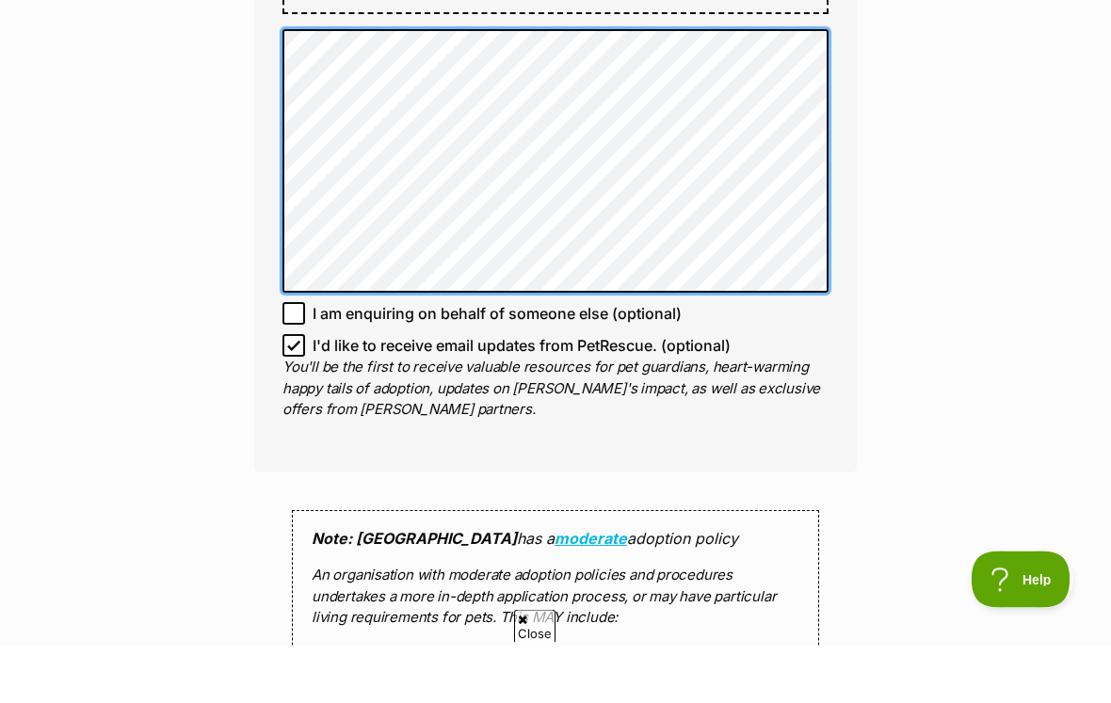
scroll to position [0, 0]
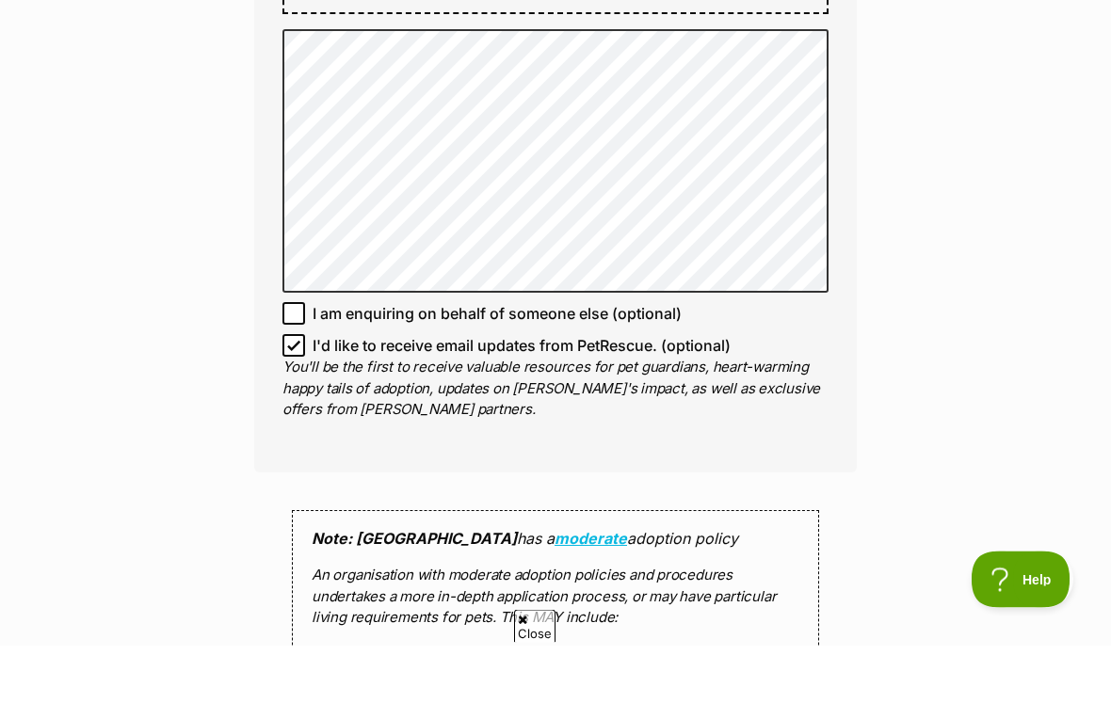
click at [972, 172] on div "Enquire about Lily Want to increase your chances of a successful enquiry? Updat…" at bounding box center [555, 121] width 1111 height 2529
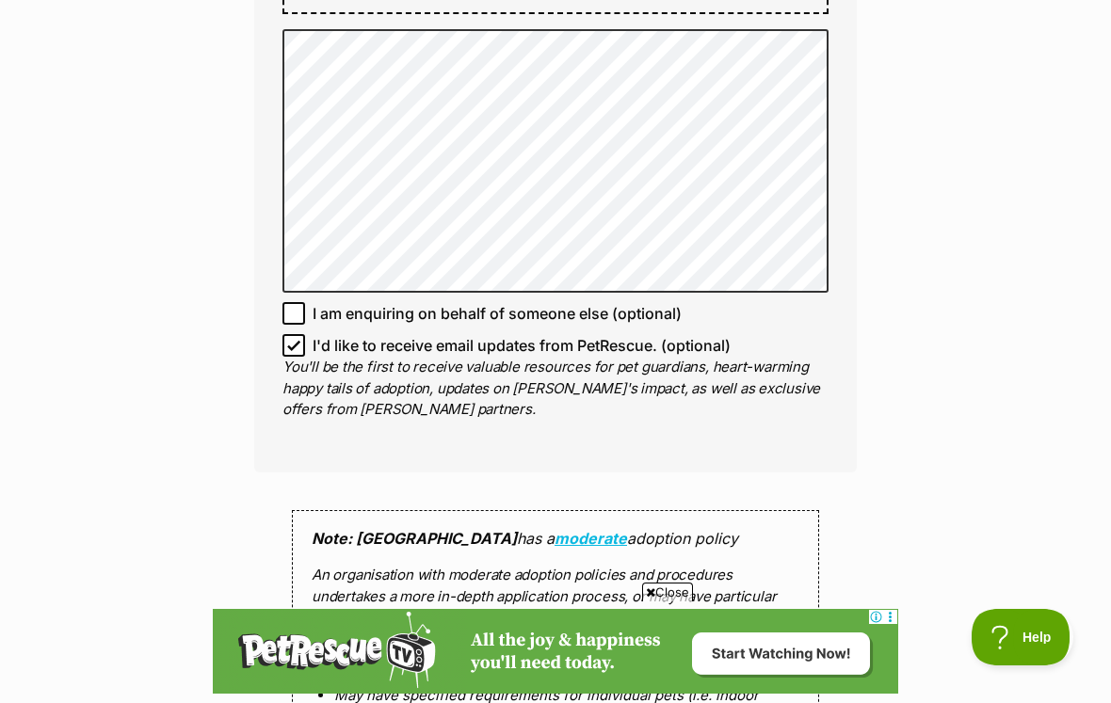
click at [872, 62] on div "Enquire about Lily Want to increase your chances of a successful enquiry? Updat…" at bounding box center [555, 63] width 659 height 2529
click at [888, 177] on div "Enquire about Lily Want to increase your chances of a successful enquiry? Updat…" at bounding box center [555, 63] width 1111 height 2529
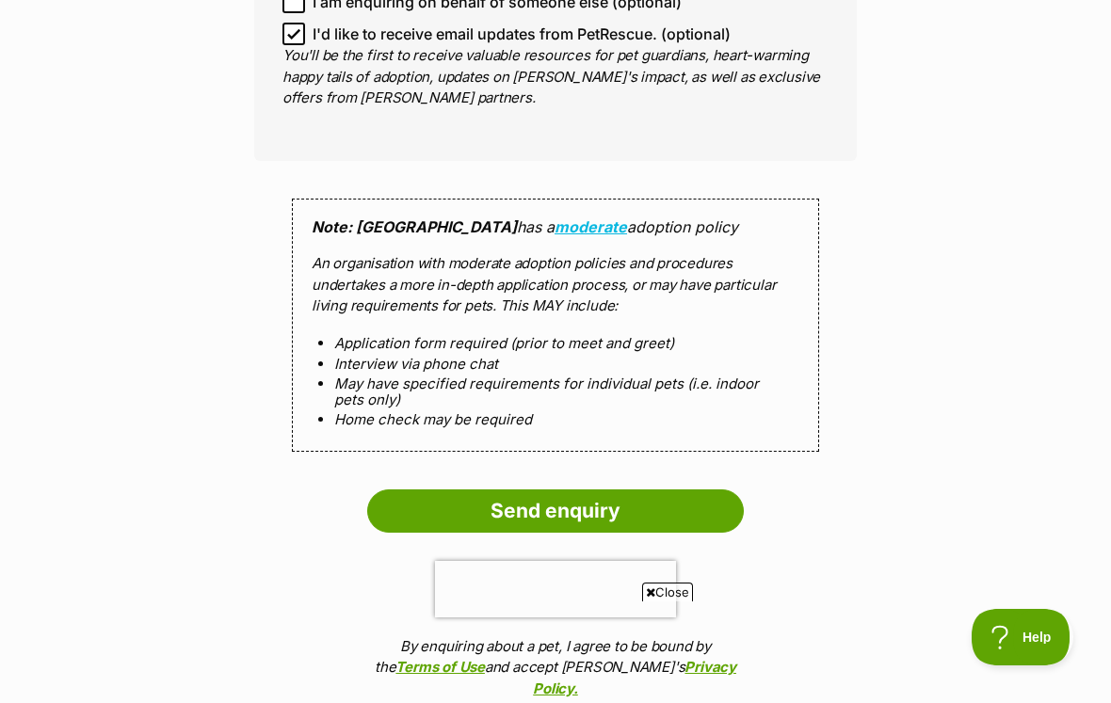
scroll to position [1694, 0]
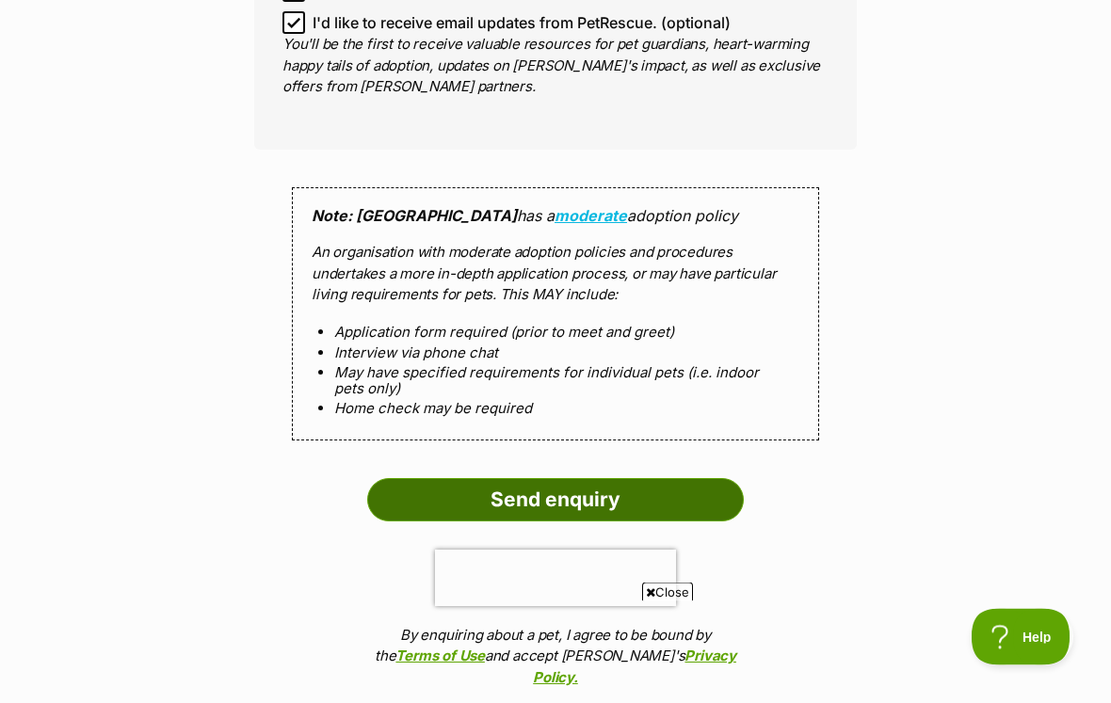
click at [597, 479] on input "Send enquiry" at bounding box center [555, 500] width 377 height 43
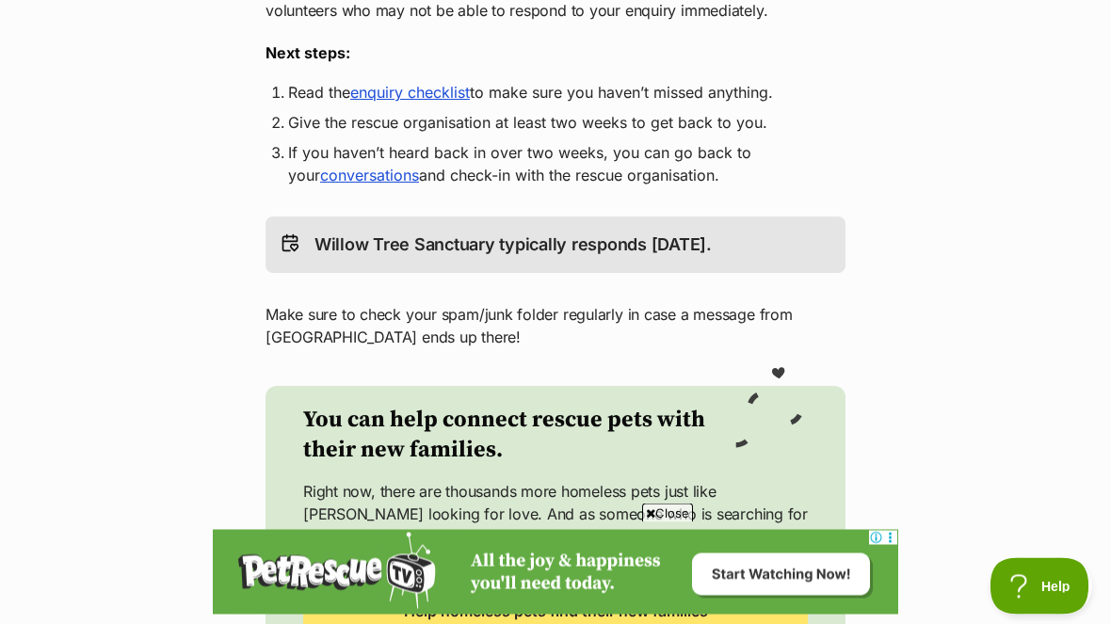
scroll to position [460, 0]
click at [423, 102] on link "enquiry checklist" at bounding box center [410, 92] width 120 height 19
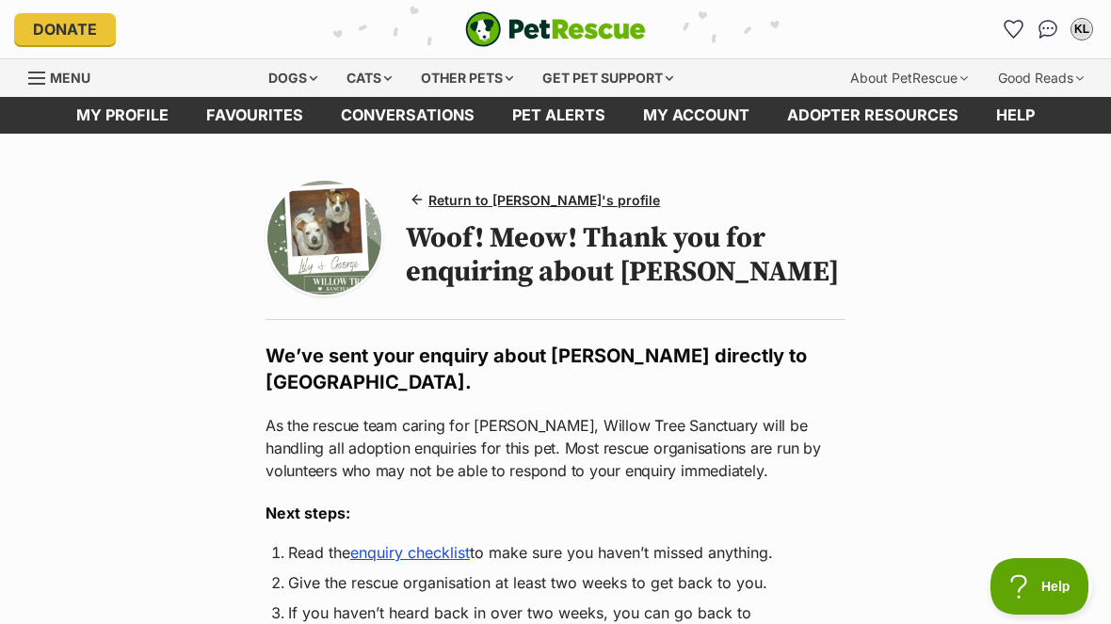
scroll to position [0, 0]
click at [518, 210] on link "Return to Lily's profile" at bounding box center [537, 199] width 262 height 27
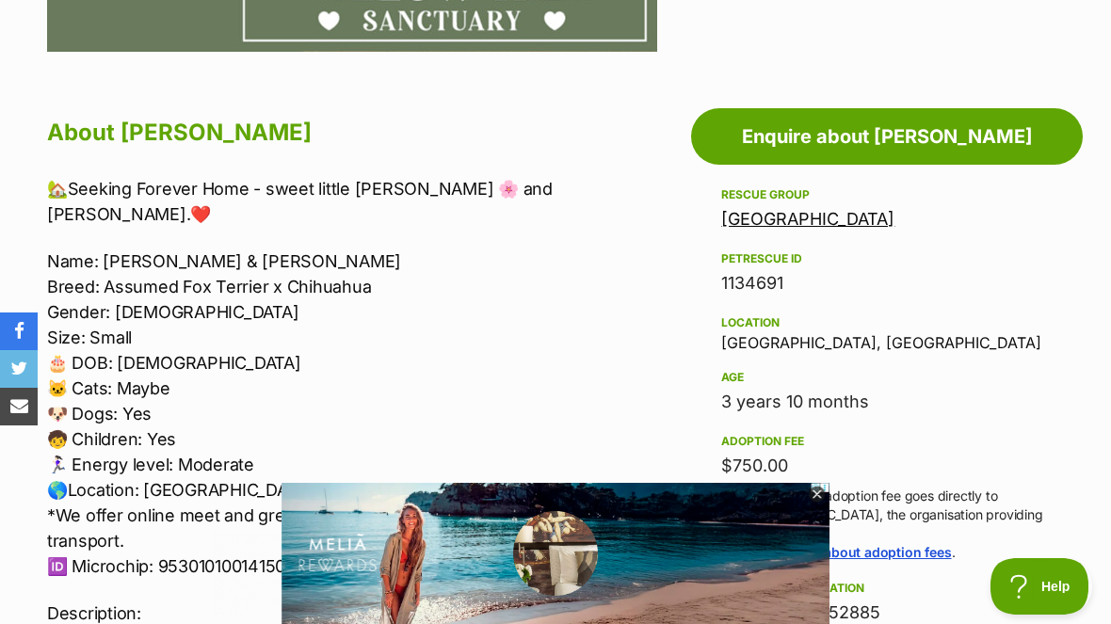
scroll to position [949, 0]
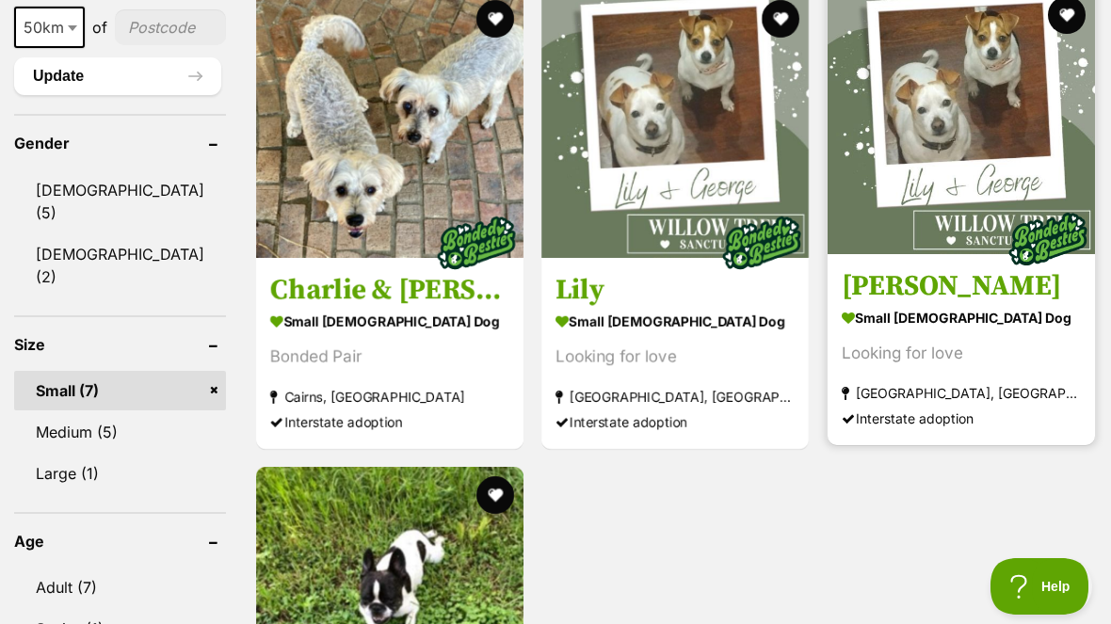
click at [961, 144] on img at bounding box center [960, 120] width 267 height 267
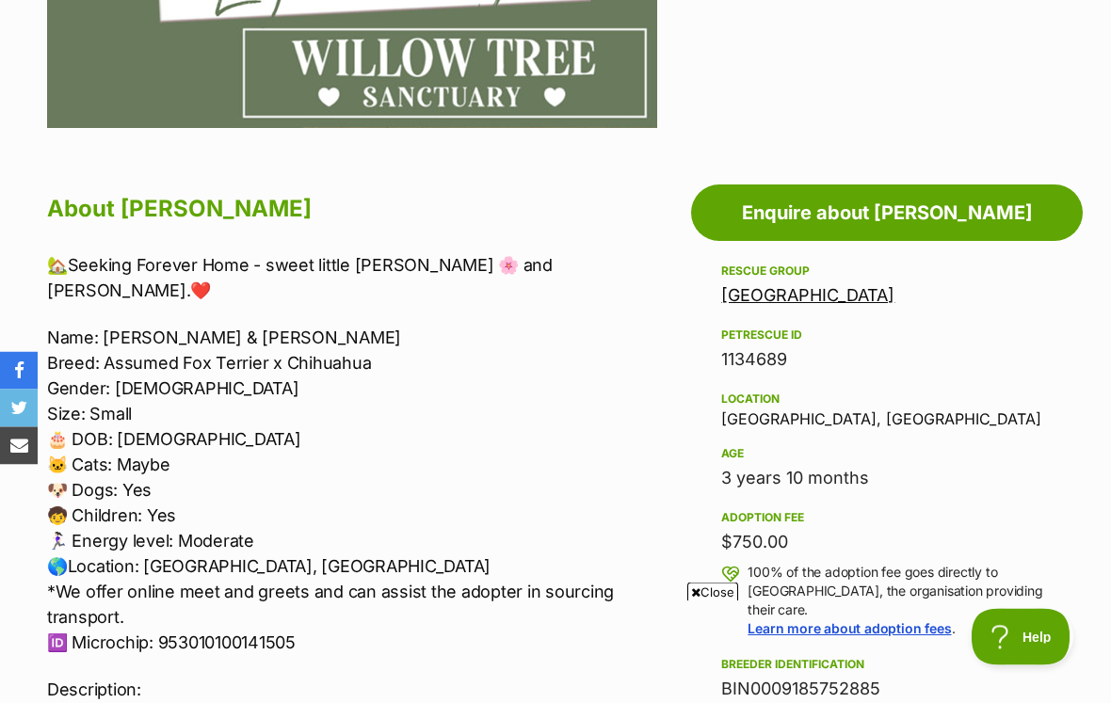
scroll to position [874, 0]
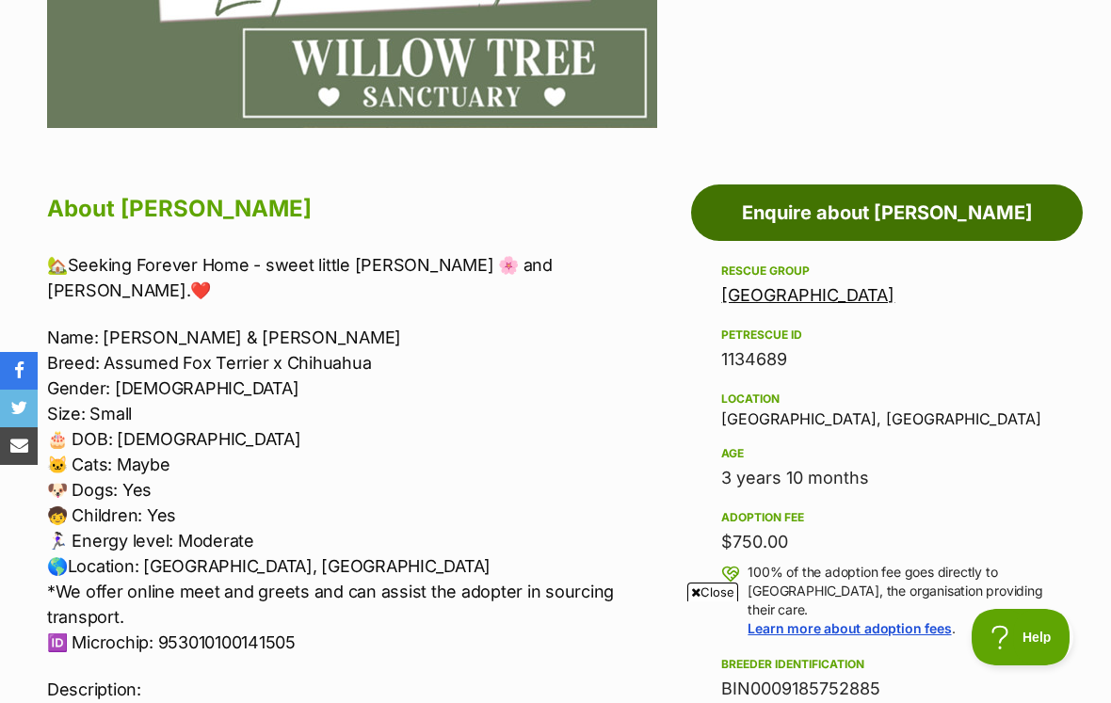
click at [927, 217] on link "Enquire about George" at bounding box center [887, 213] width 392 height 56
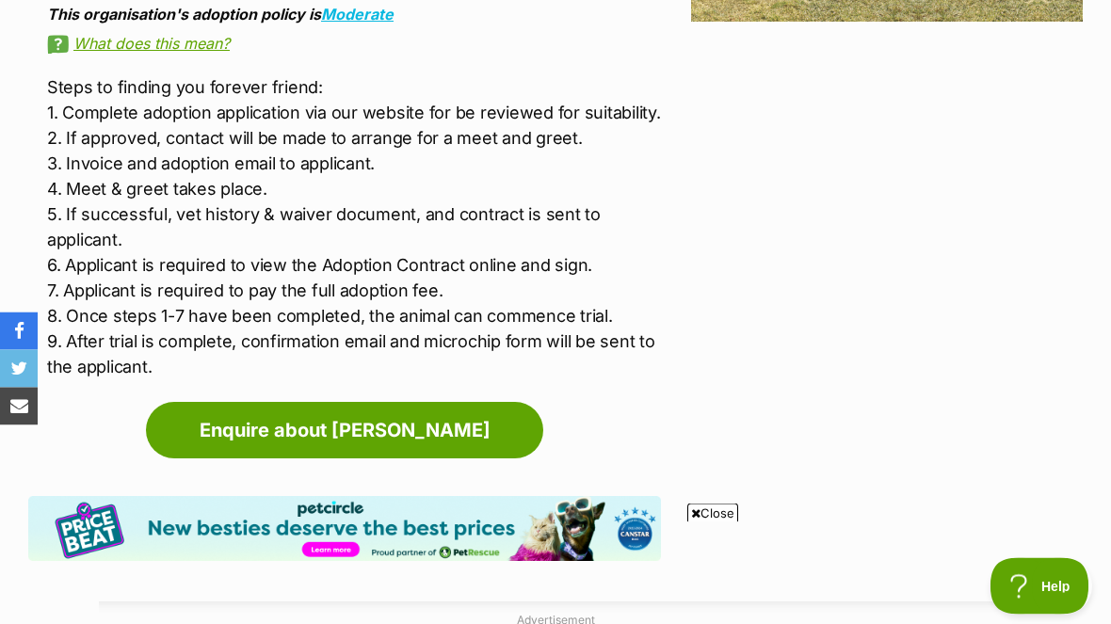
scroll to position [0, 0]
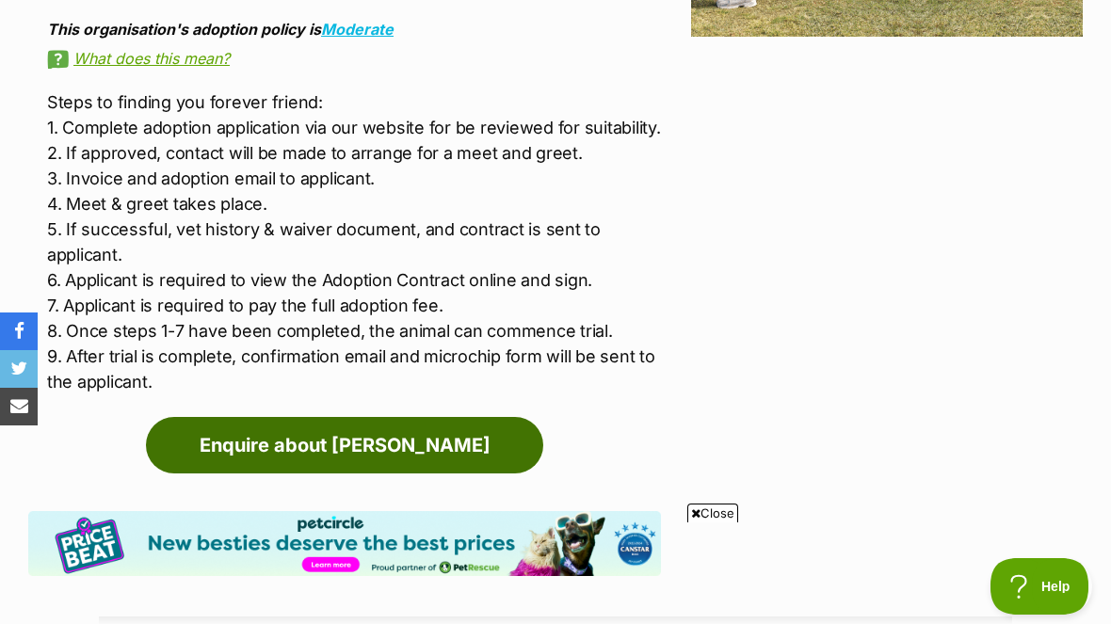
click at [228, 417] on link "Enquire about George" at bounding box center [344, 445] width 397 height 56
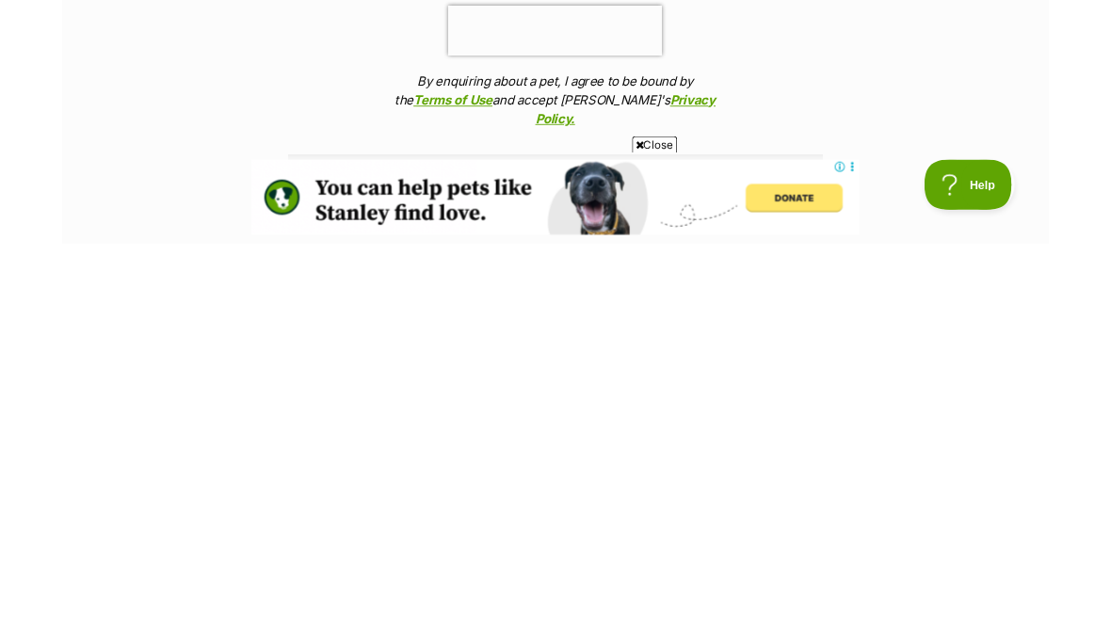
scroll to position [1831, 0]
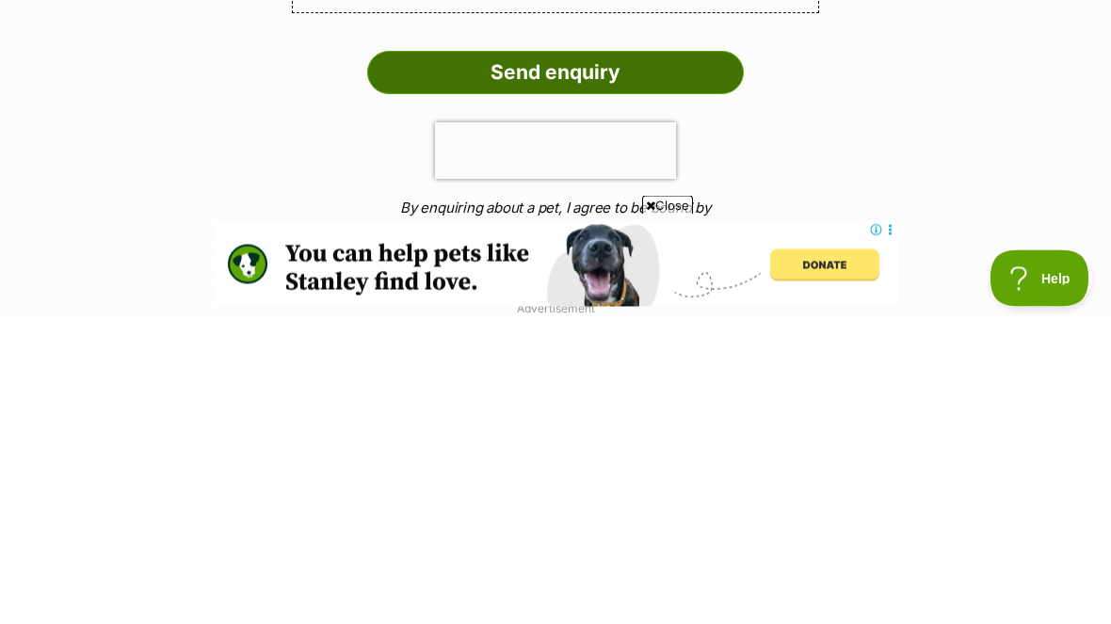
click at [603, 360] on input "Send enquiry" at bounding box center [555, 381] width 377 height 43
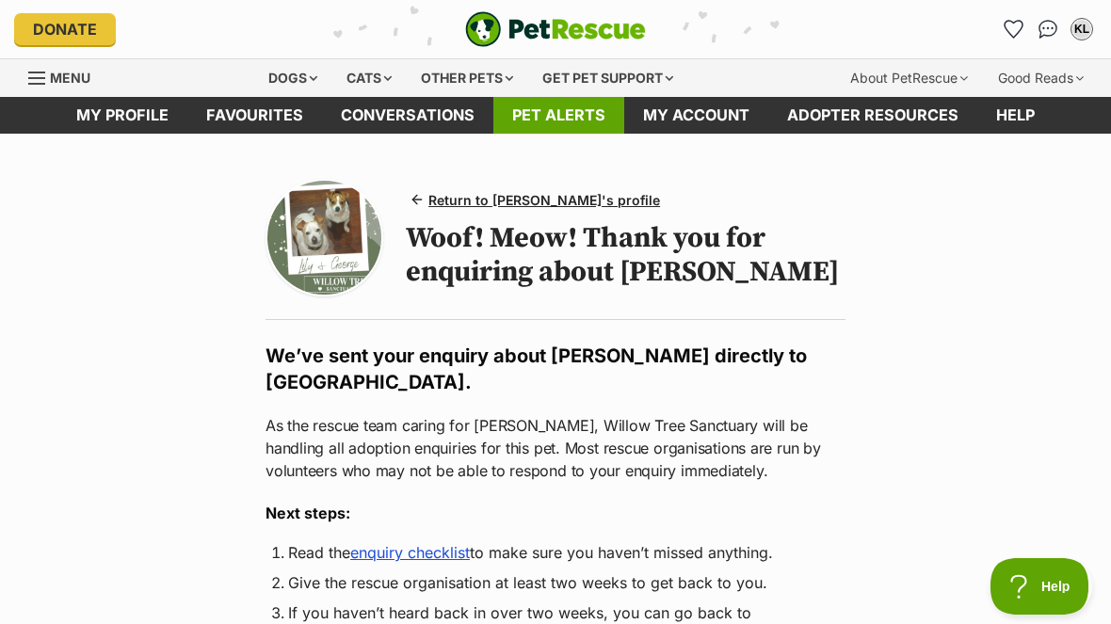
click at [547, 117] on link "Pet alerts" at bounding box center [558, 115] width 131 height 37
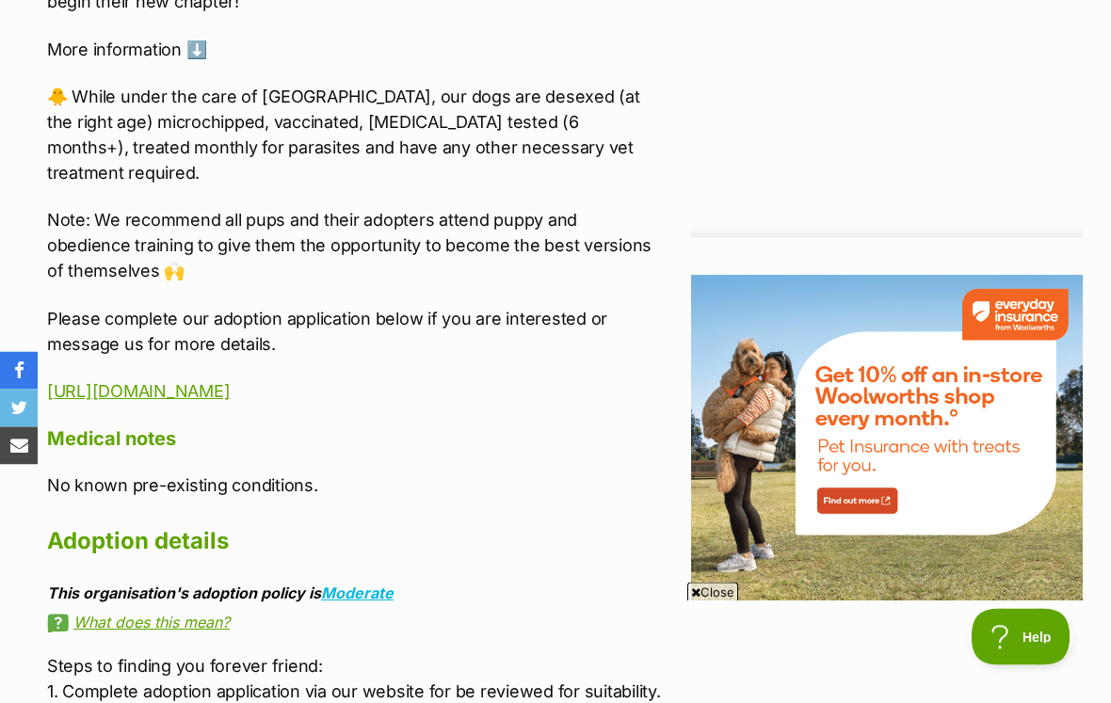
scroll to position [2129, 0]
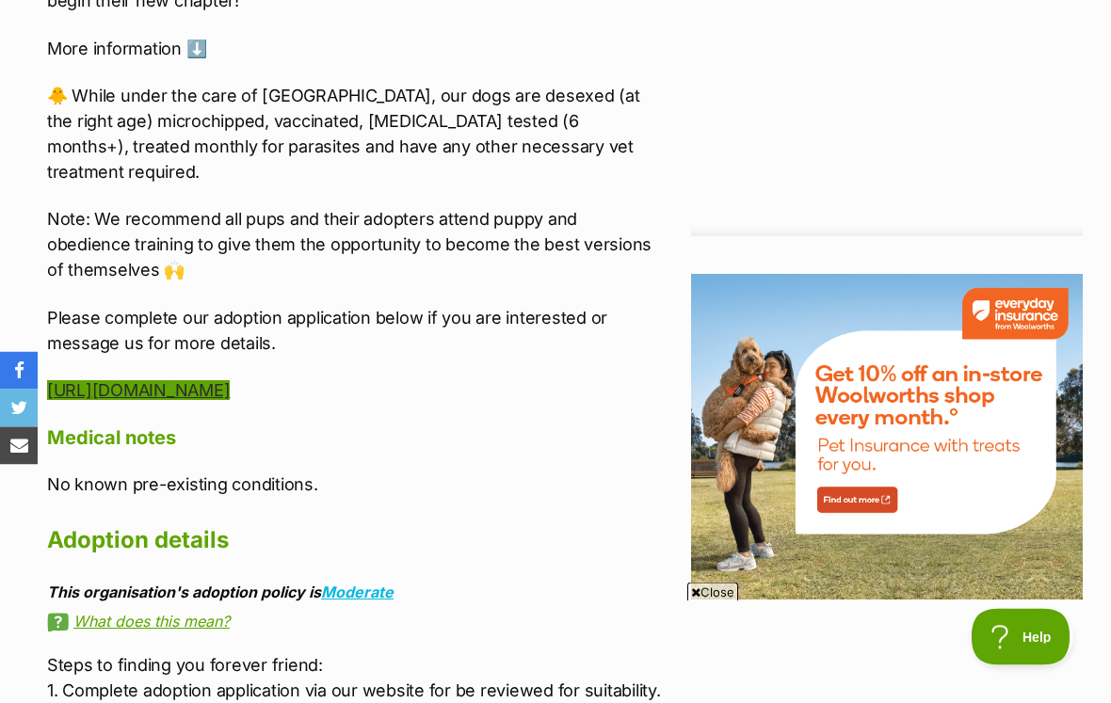
click at [213, 381] on link "[URL][DOMAIN_NAME]" at bounding box center [138, 391] width 183 height 20
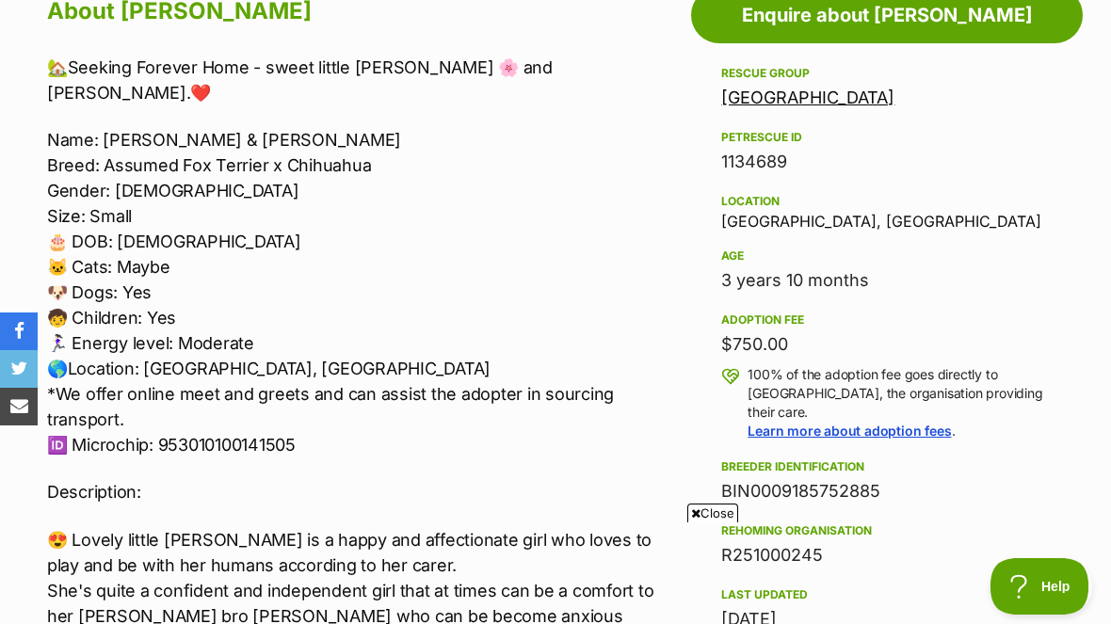
scroll to position [0, 0]
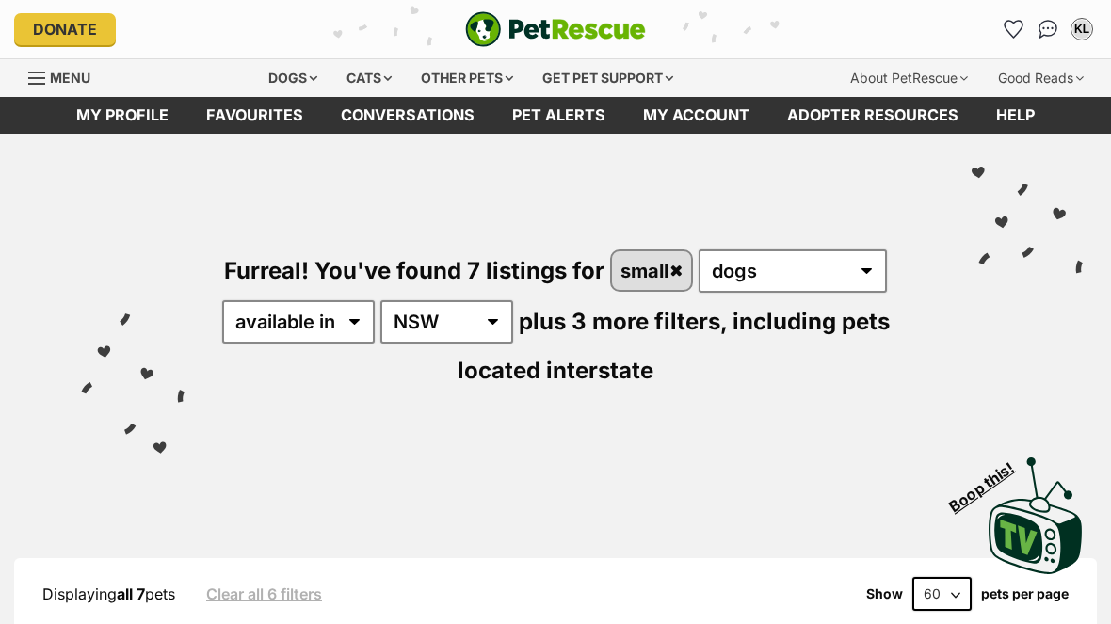
scroll to position [1496, 0]
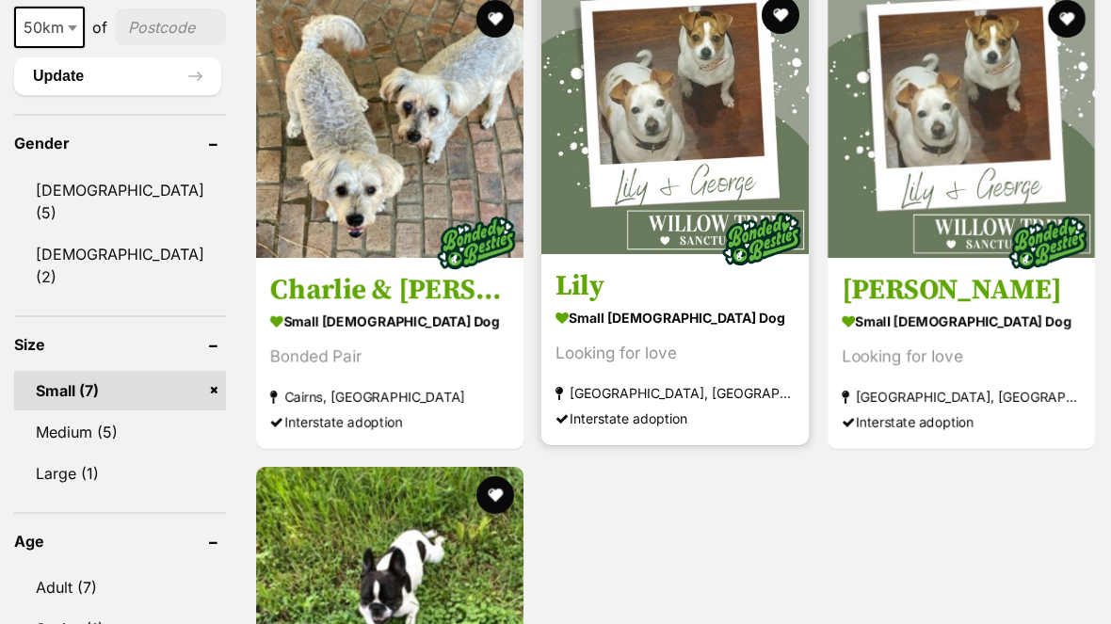
click at [670, 152] on img at bounding box center [674, 120] width 267 height 267
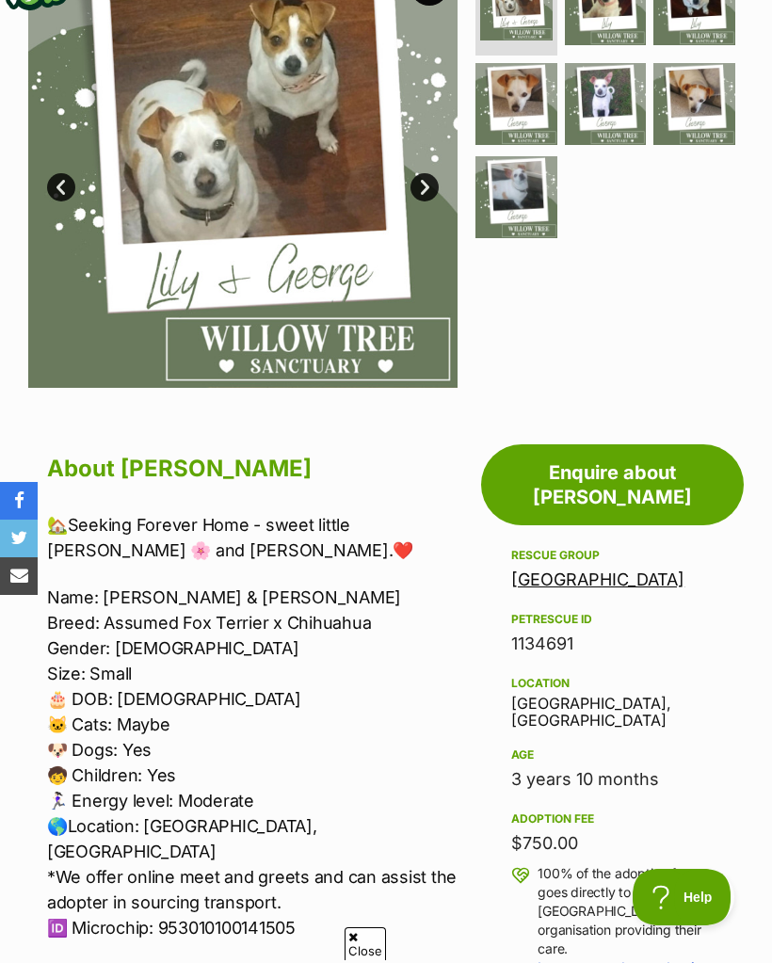
scroll to position [375, 0]
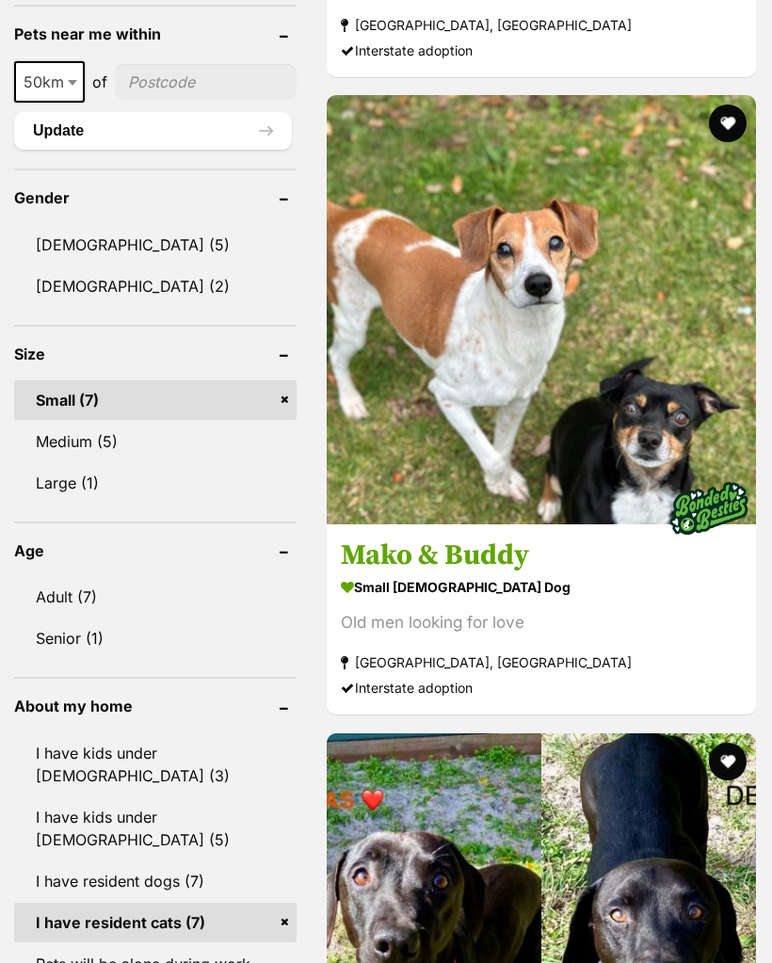
scroll to position [1509, 0]
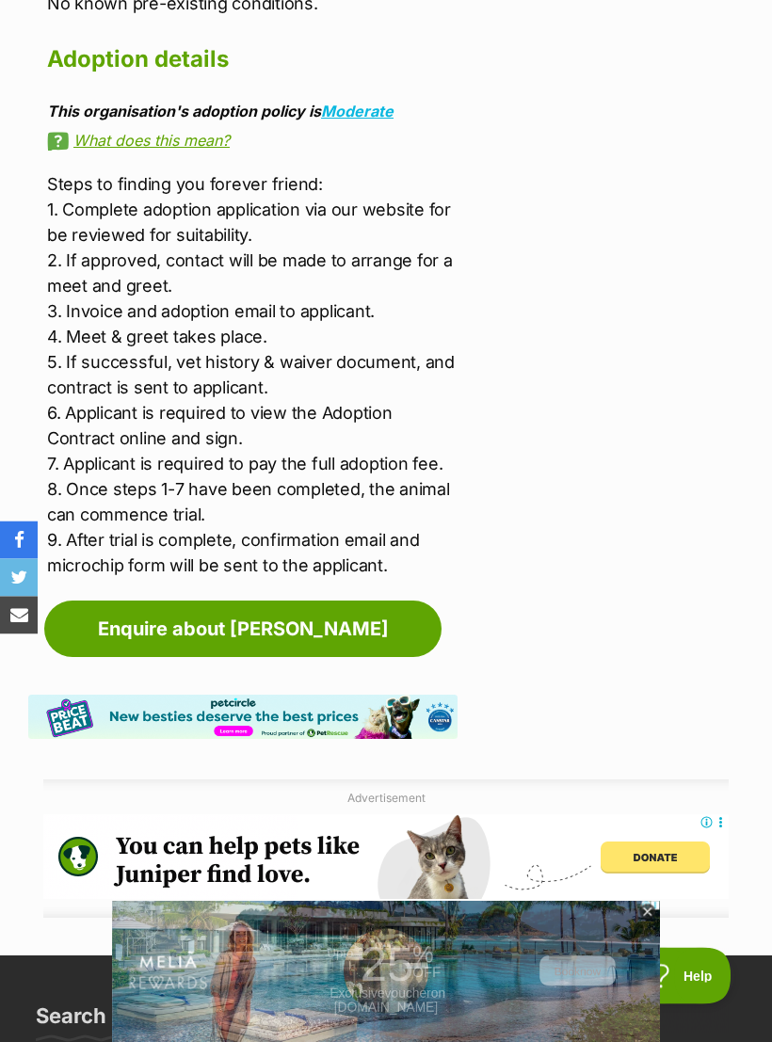
scroll to position [2668, 0]
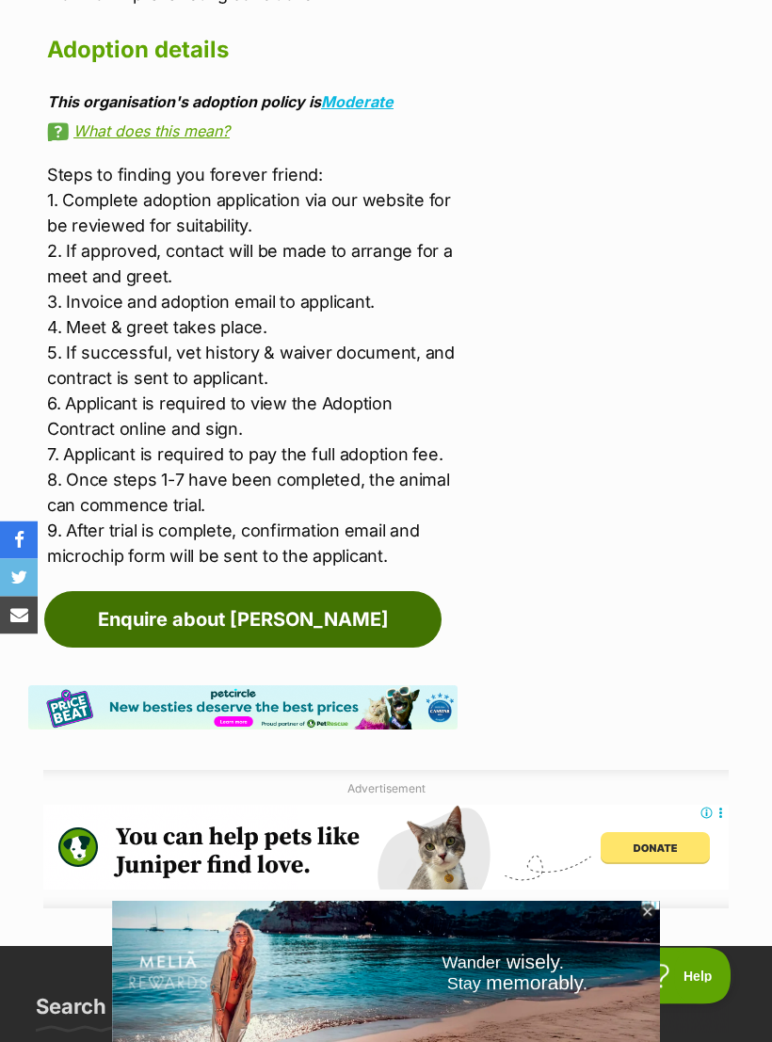
click at [313, 592] on link "Enquire about [PERSON_NAME]" at bounding box center [242, 620] width 397 height 56
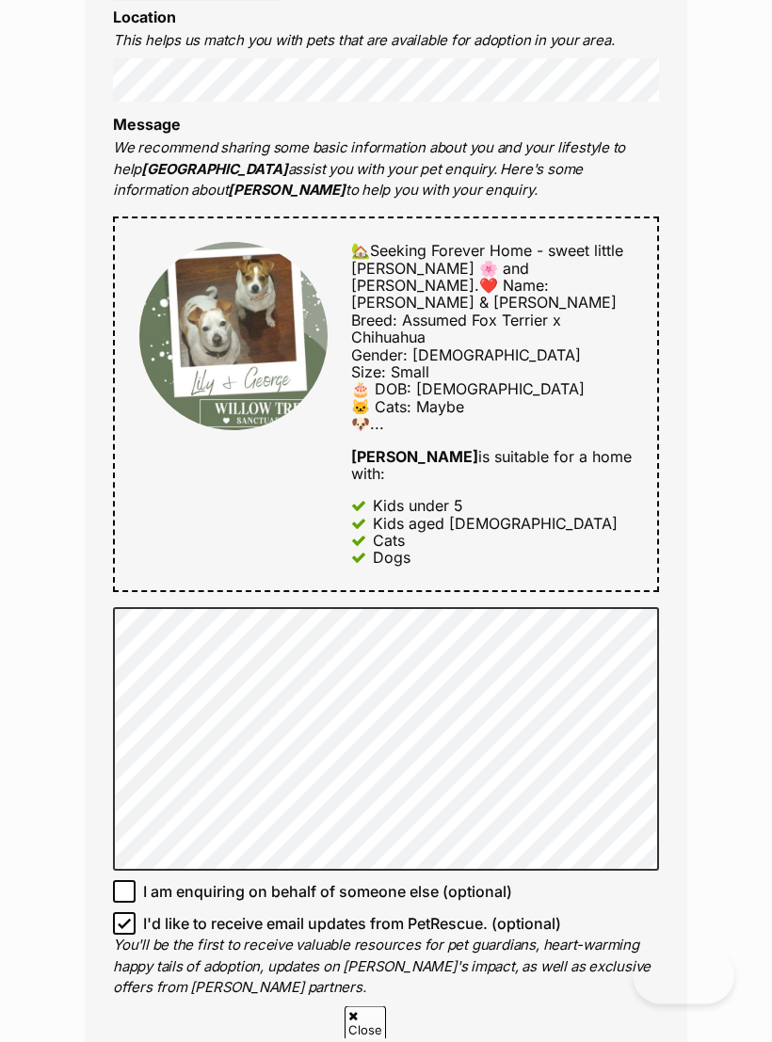
scroll to position [811, 0]
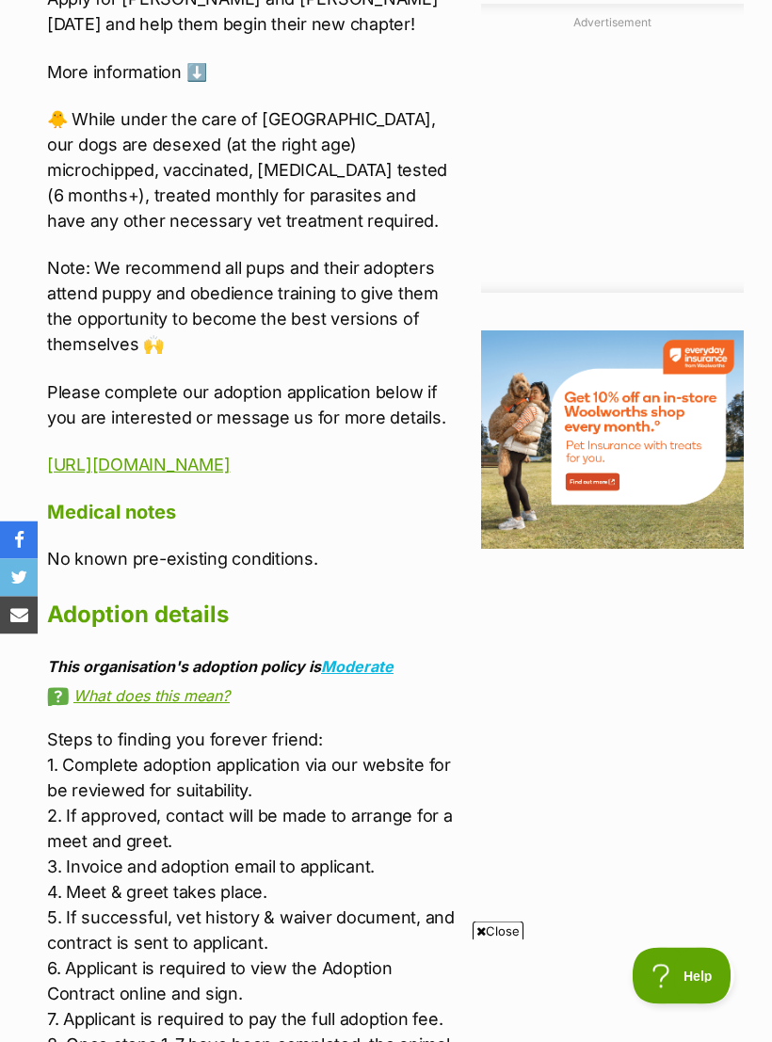
scroll to position [2106, 0]
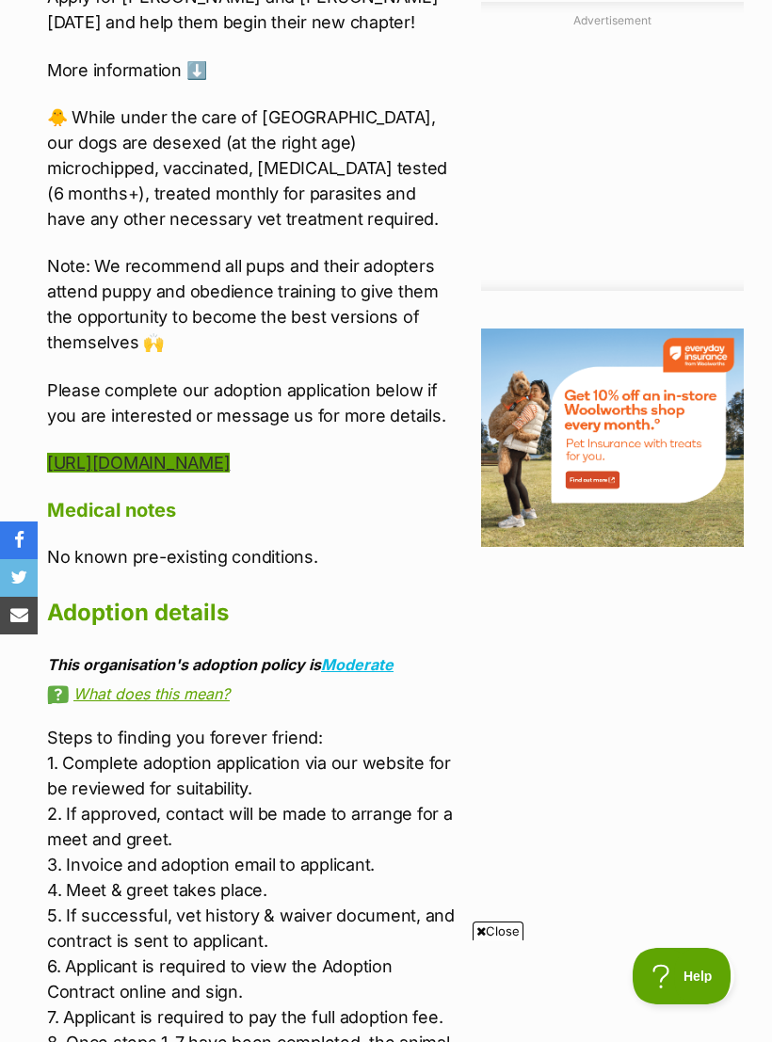
click at [230, 453] on link "[URL][DOMAIN_NAME]" at bounding box center [138, 463] width 183 height 20
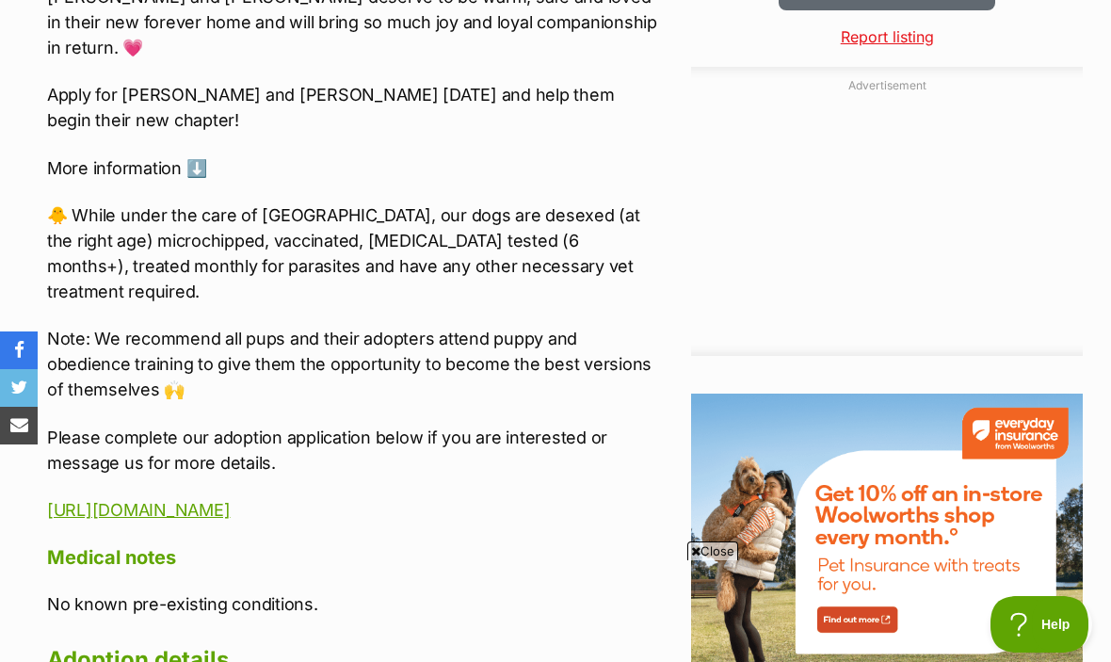
scroll to position [1925, 0]
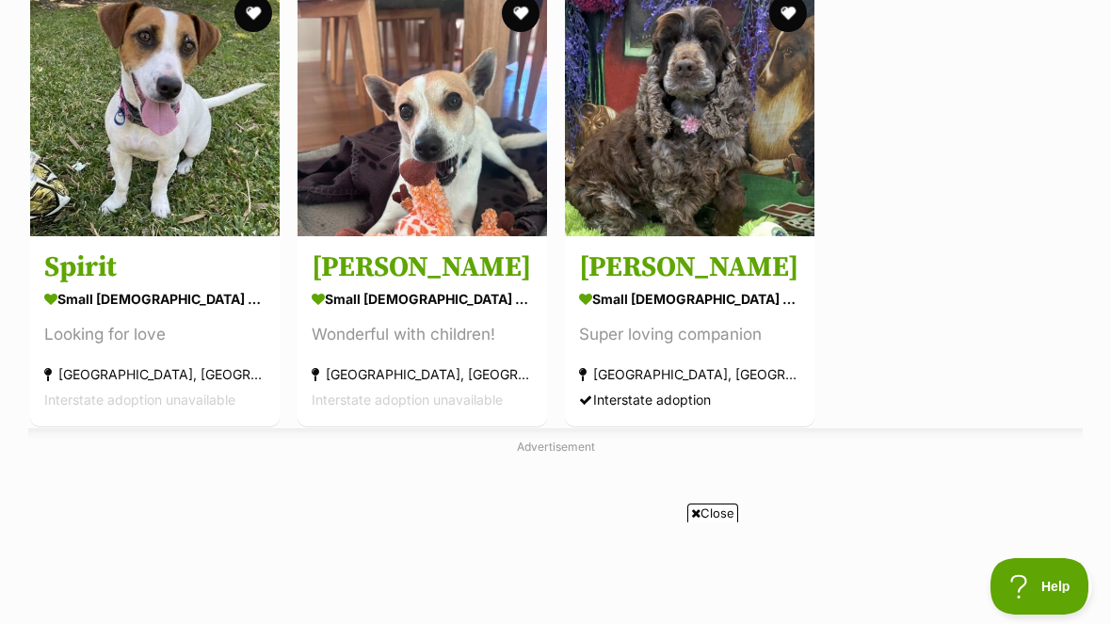
scroll to position [401, 0]
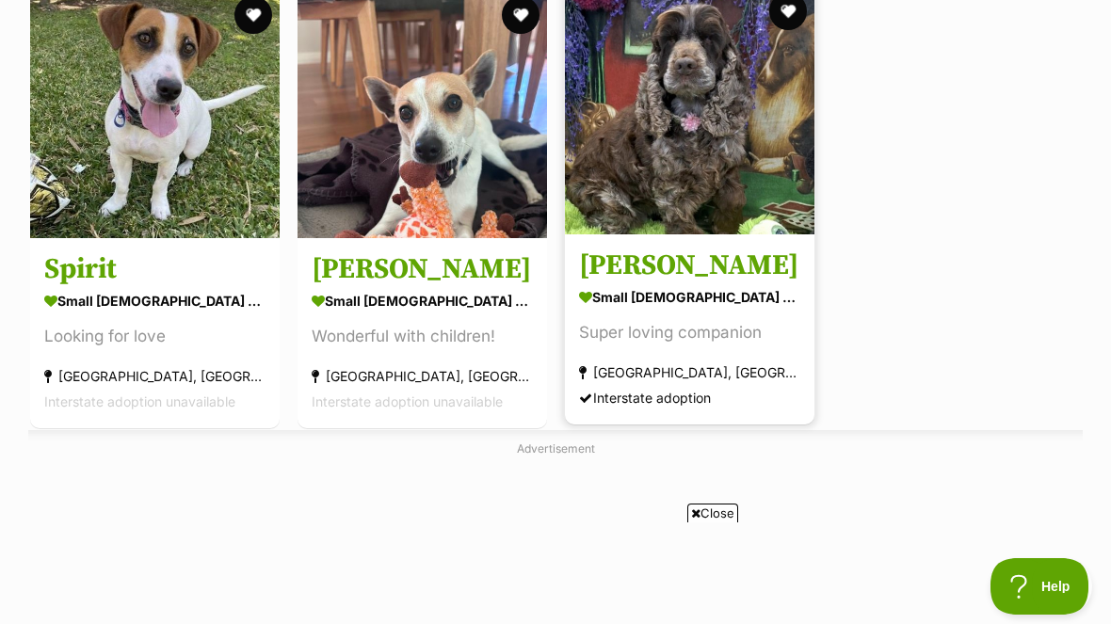
click at [715, 158] on img at bounding box center [689, 109] width 249 height 249
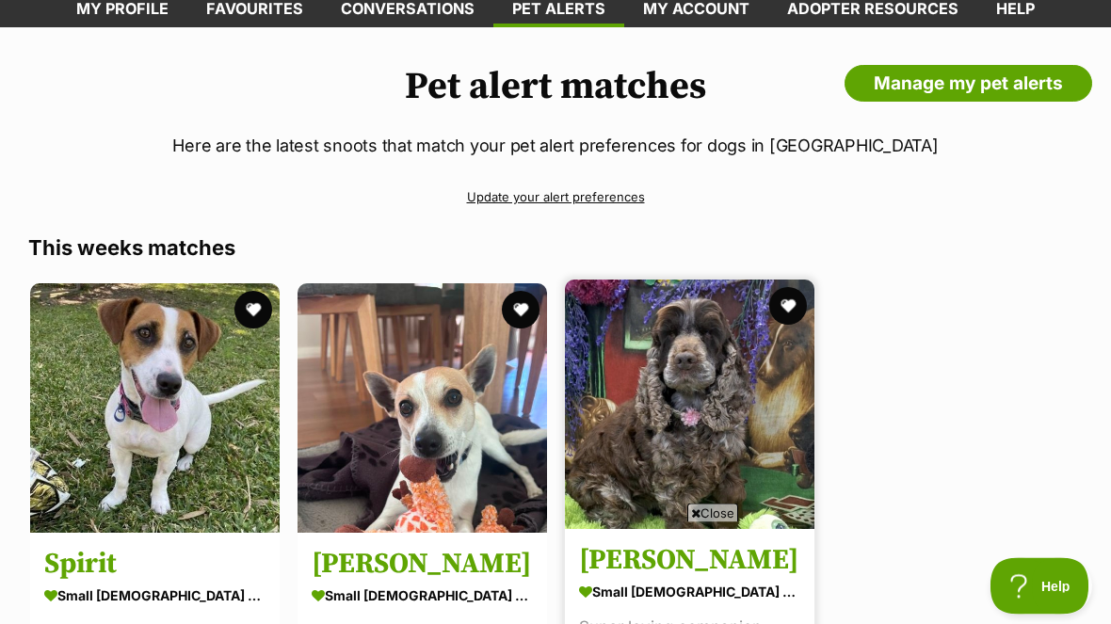
scroll to position [0, 0]
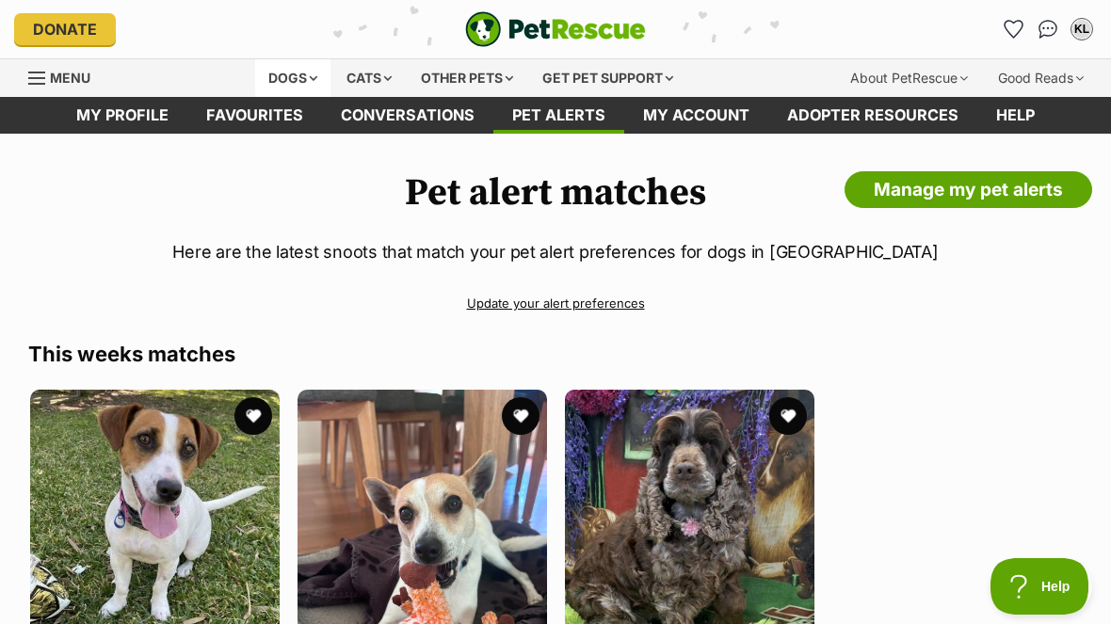
click at [280, 72] on div "Dogs" at bounding box center [292, 78] width 75 height 38
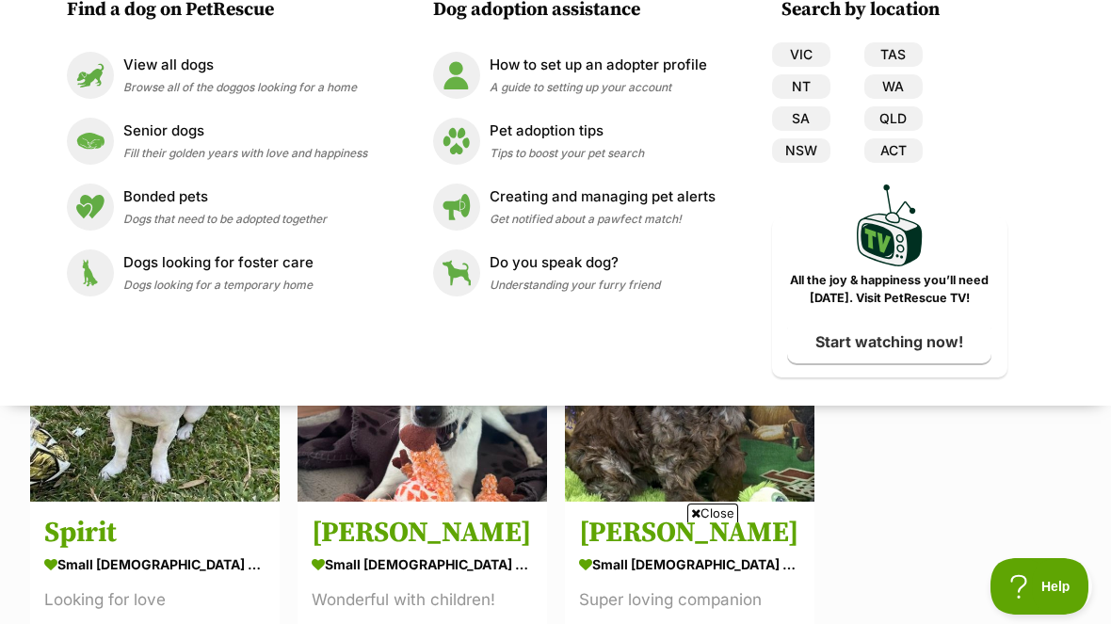
scroll to position [130, 0]
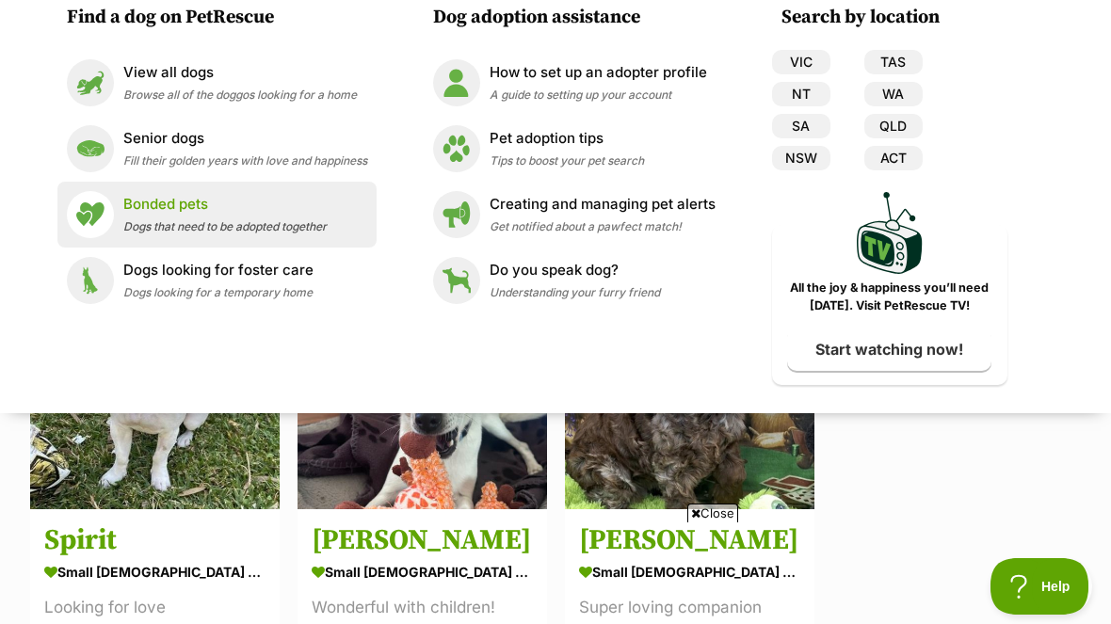
click at [144, 221] on span "Dogs that need to be adopted together" at bounding box center [224, 226] width 203 height 14
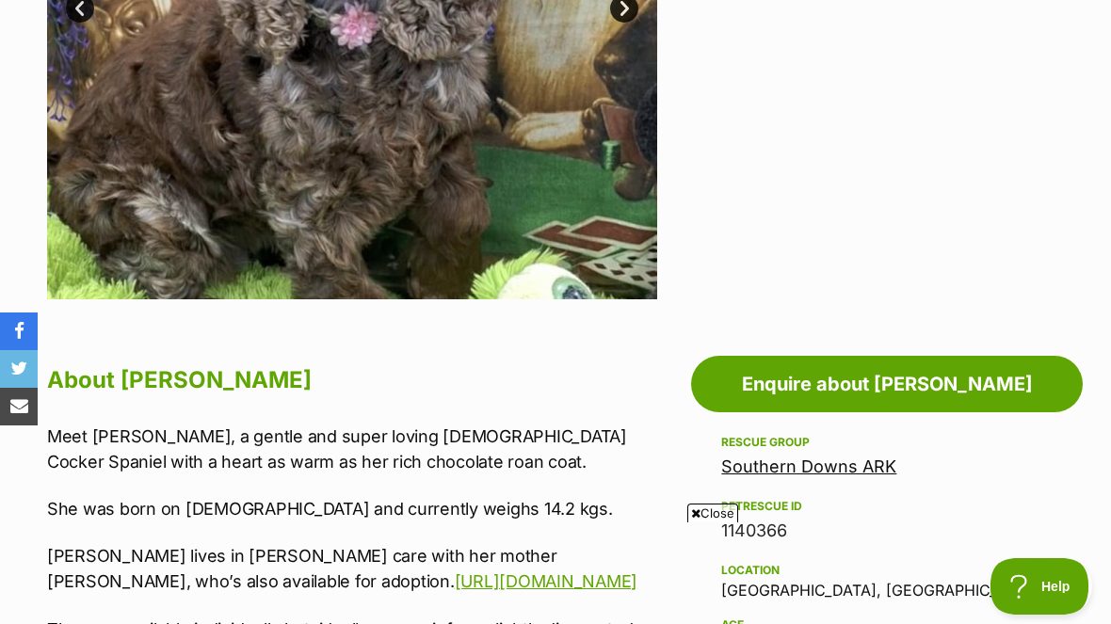
scroll to position [586, 0]
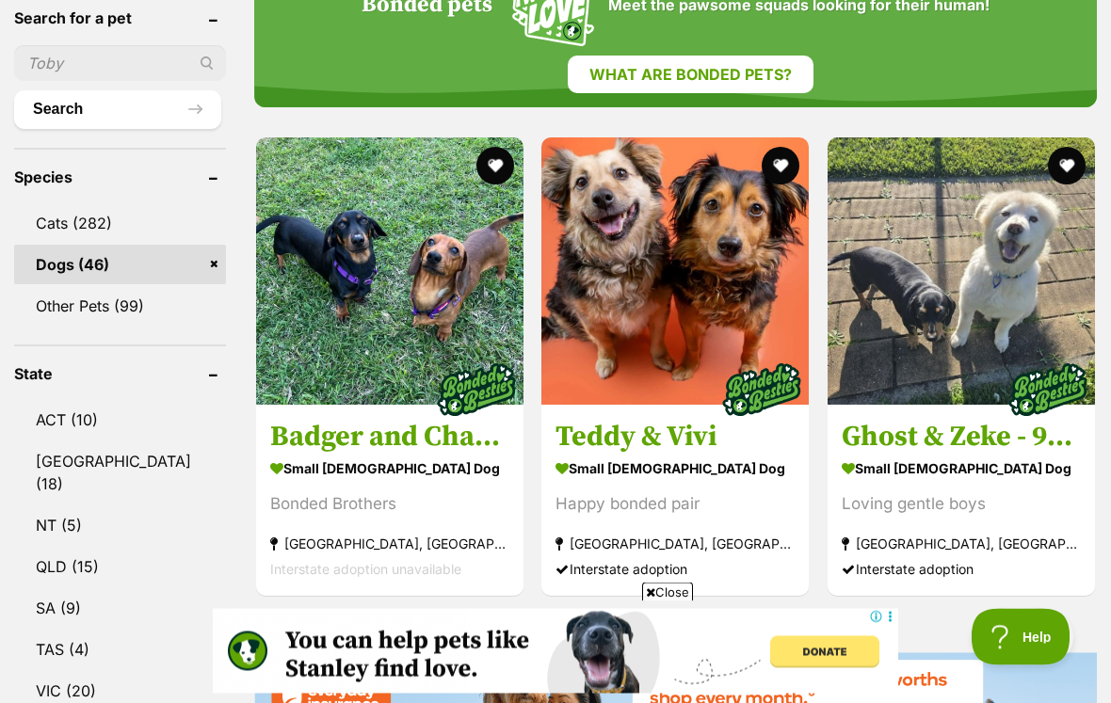
scroll to position [698, 0]
click at [650, 596] on icon at bounding box center [650, 592] width 9 height 12
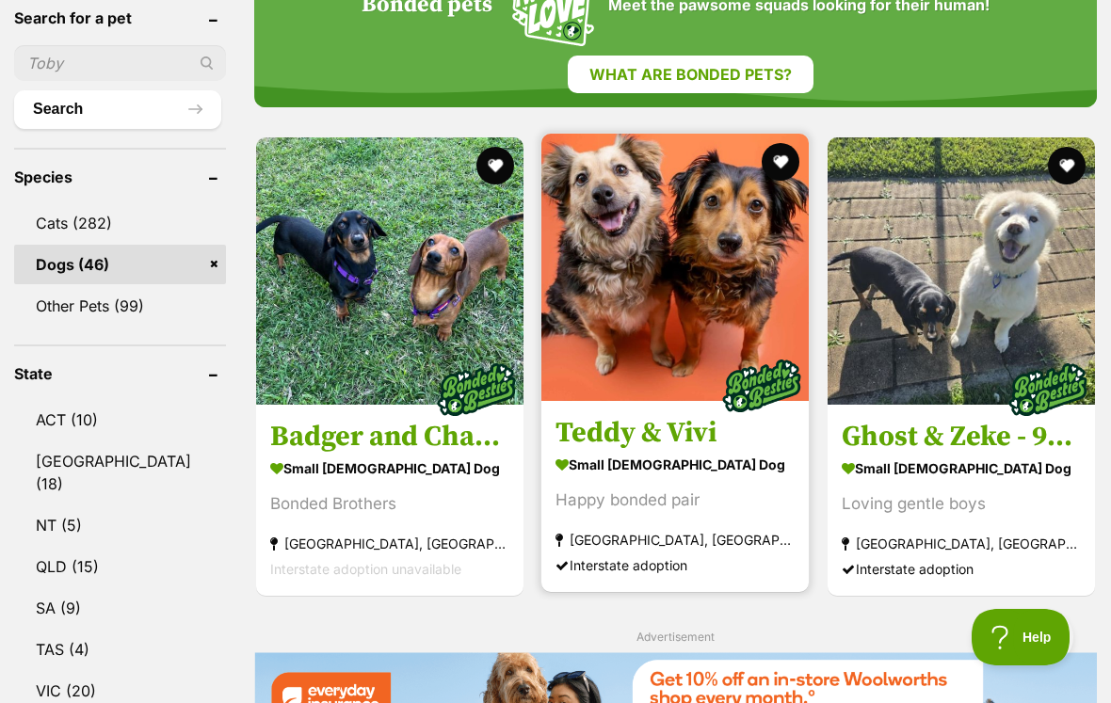
click at [672, 288] on img at bounding box center [674, 267] width 267 height 267
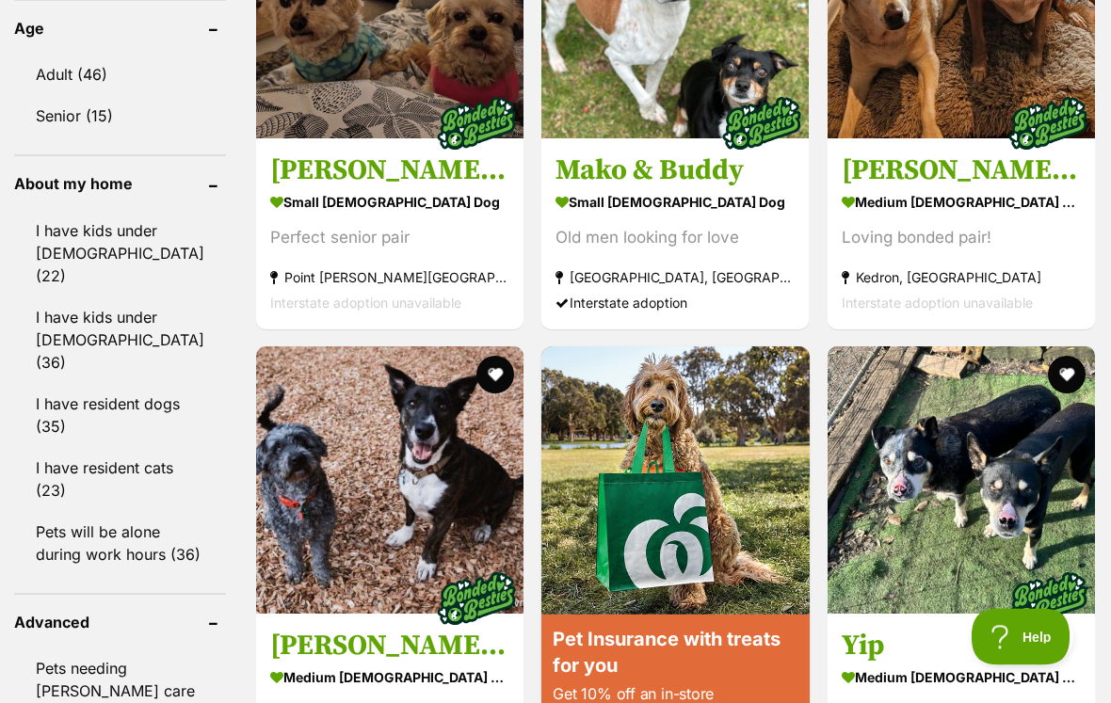
scroll to position [2096, 0]
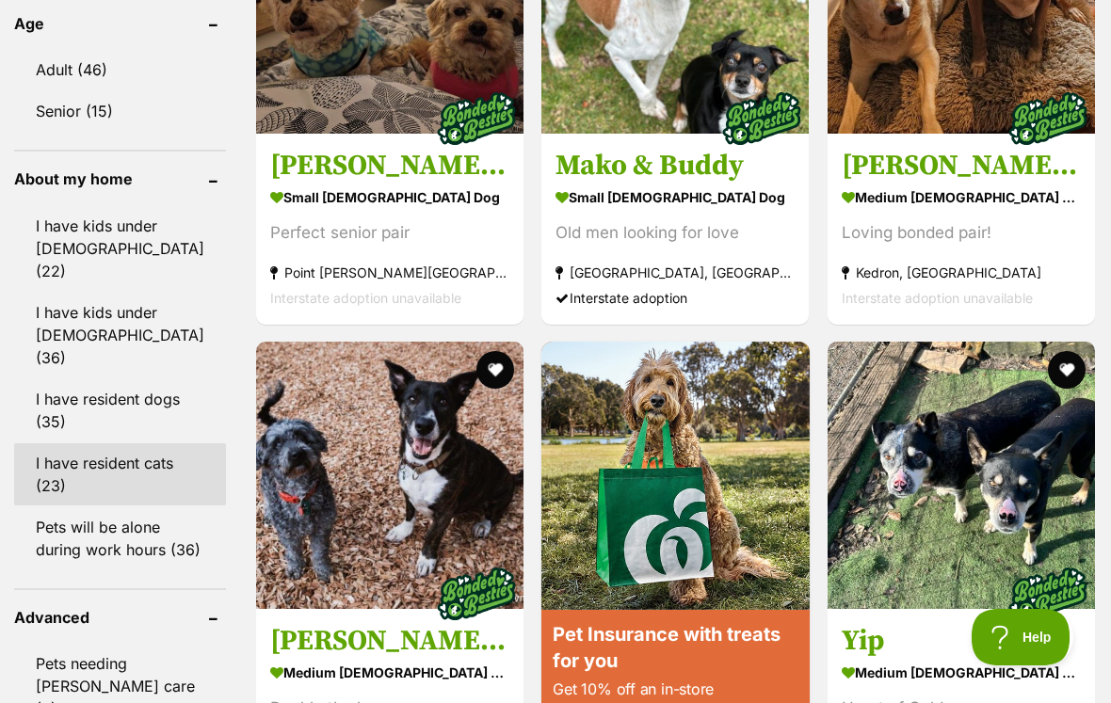
click at [71, 443] on link "I have resident cats (23)" at bounding box center [120, 474] width 212 height 62
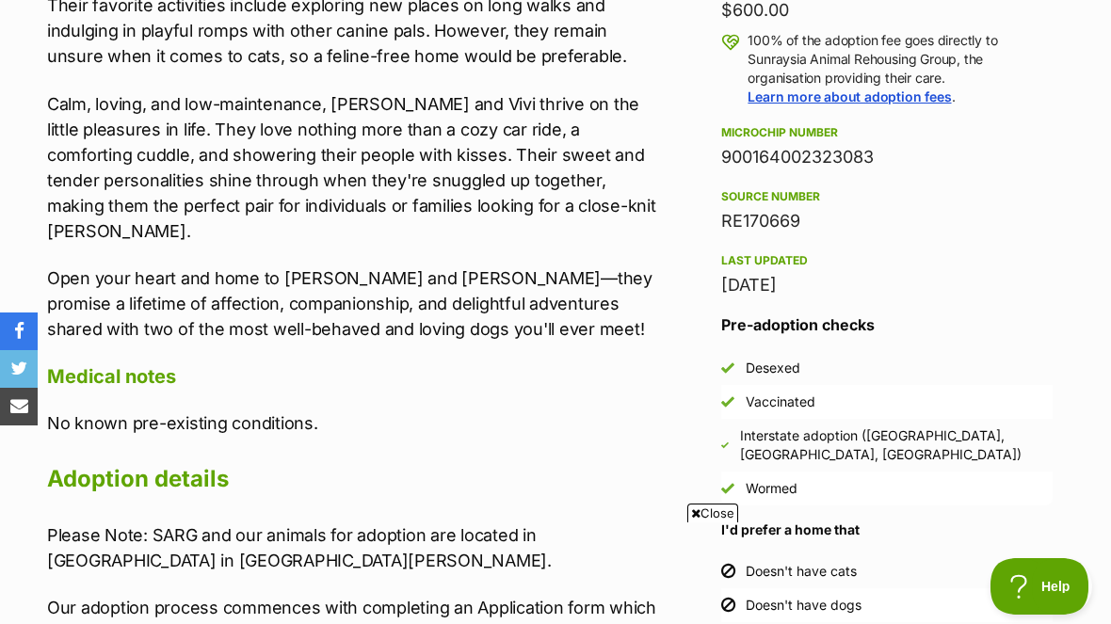
scroll to position [1387, 0]
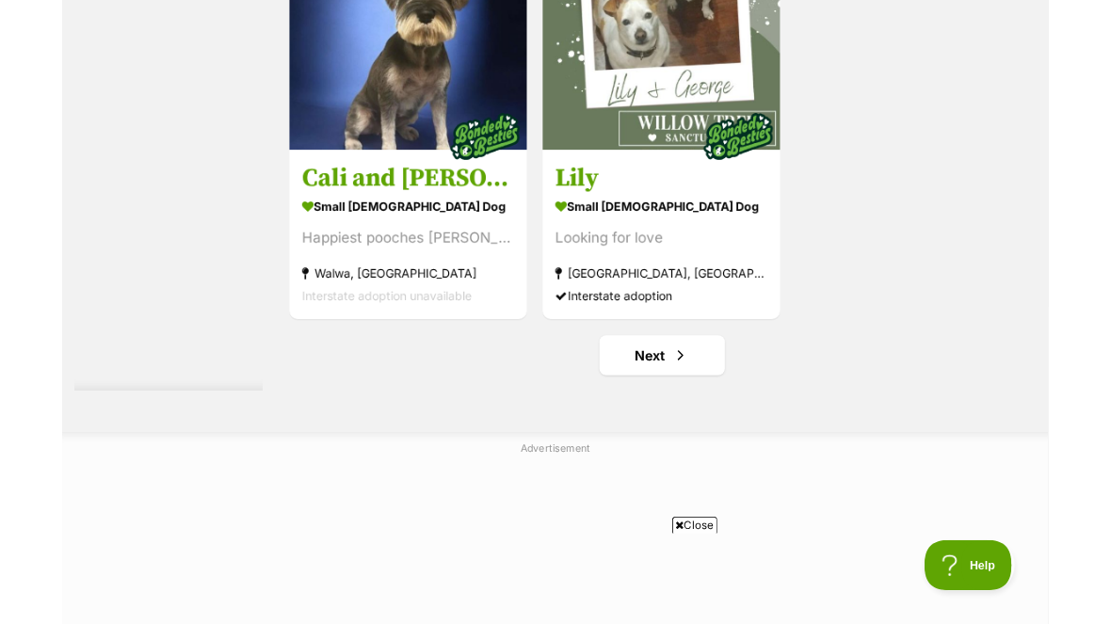
scroll to position [3949, 0]
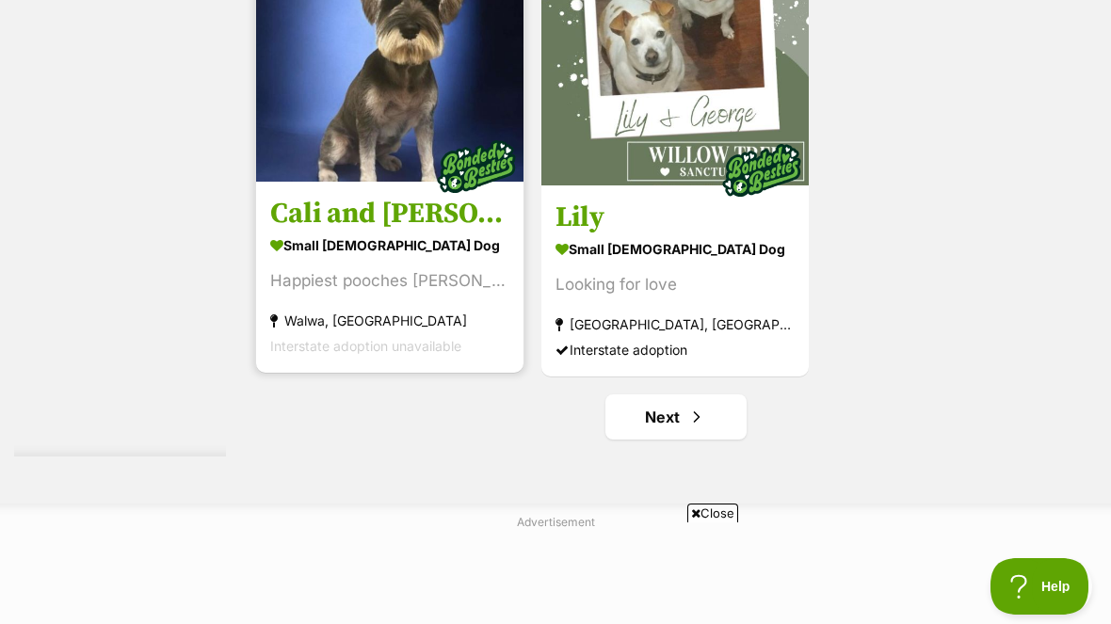
click at [326, 182] on img at bounding box center [389, 47] width 267 height 267
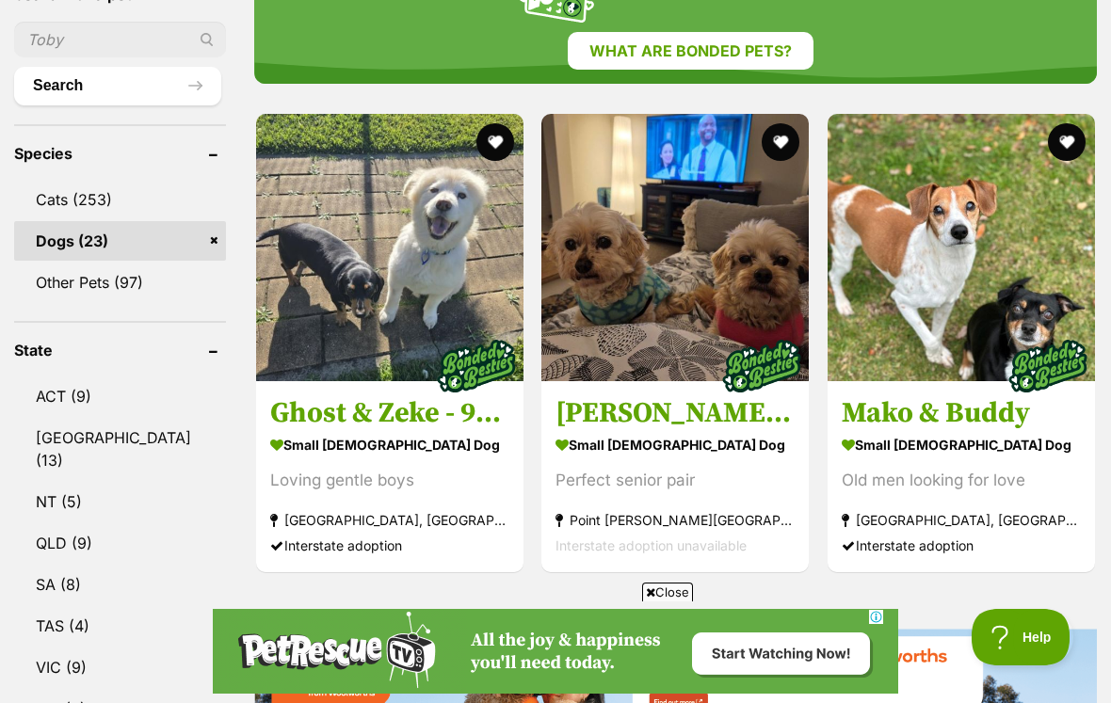
scroll to position [0, 0]
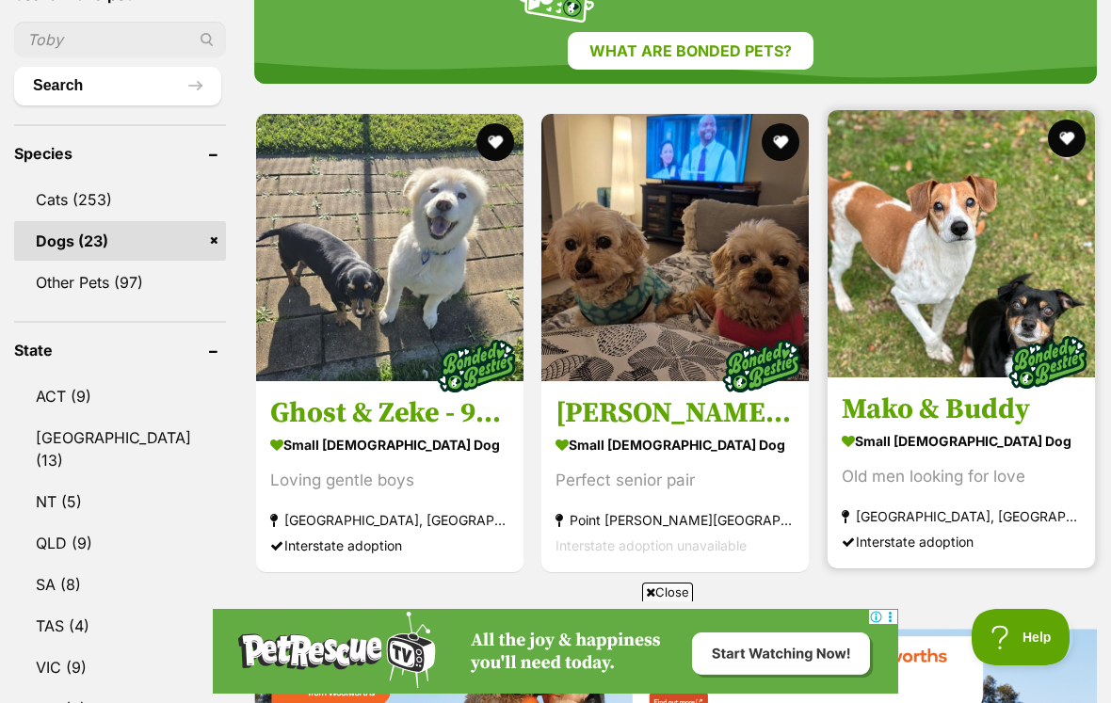
click at [973, 303] on img at bounding box center [960, 243] width 267 height 267
